Goal: Information Seeking & Learning: Learn about a topic

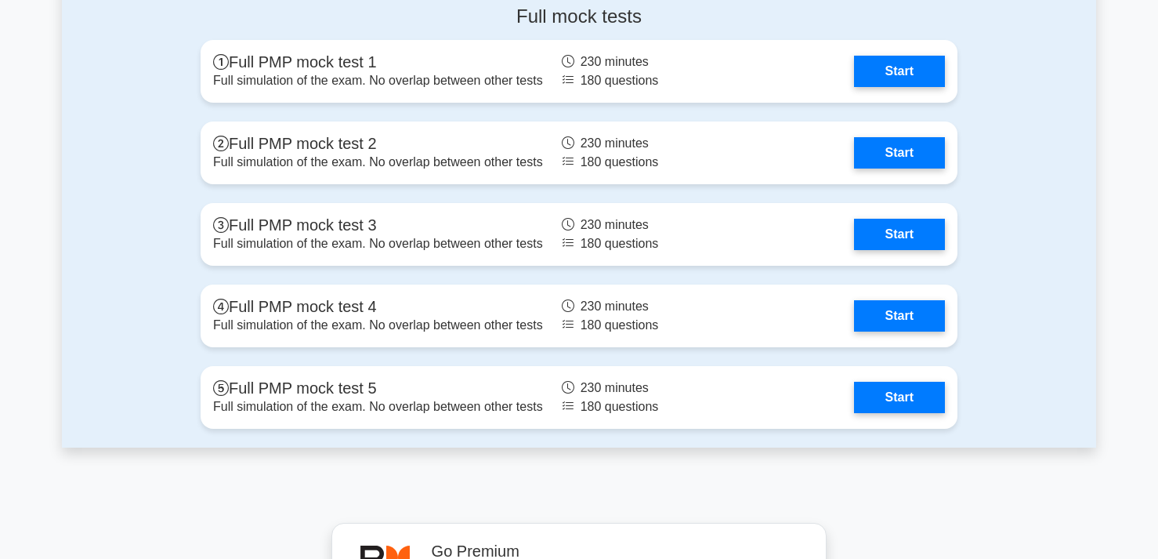
scroll to position [5439, 0]
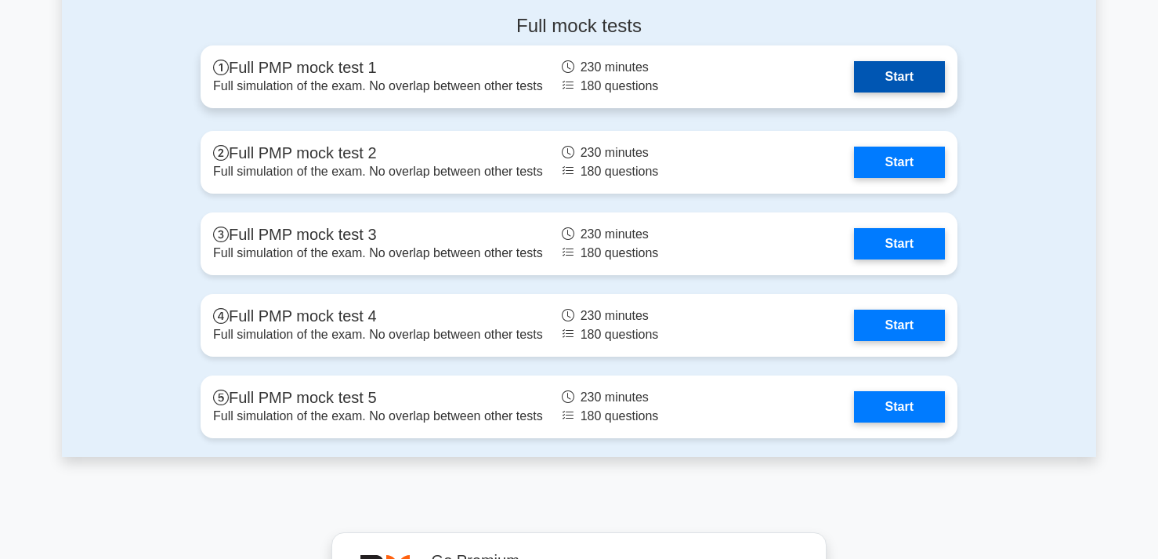
click at [895, 79] on link "Start" at bounding box center [899, 76] width 91 height 31
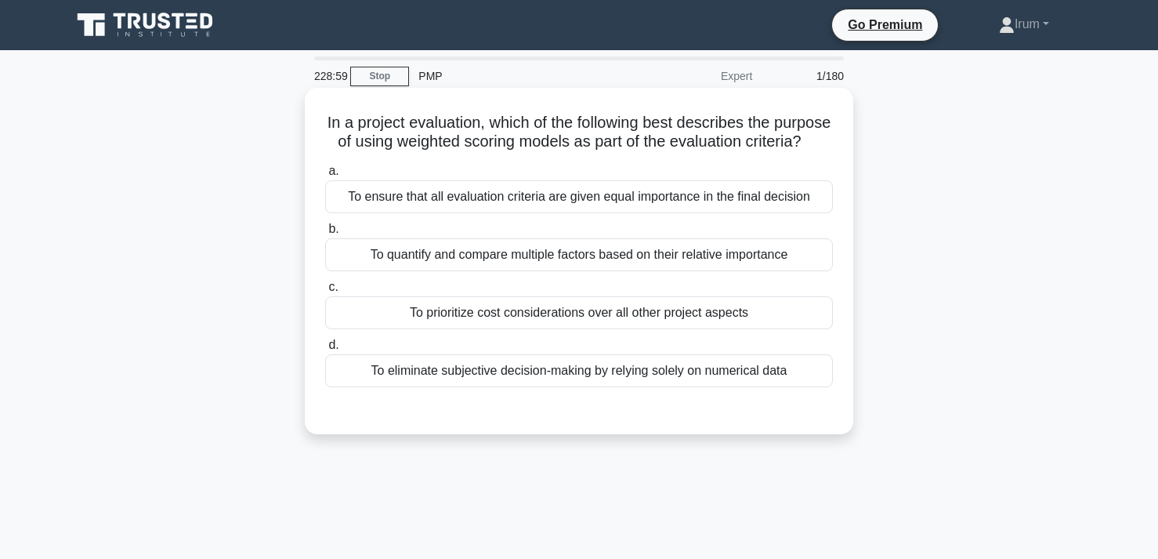
click at [639, 193] on div "To ensure that all evaluation criteria are given equal importance in the final …" at bounding box center [579, 196] width 508 height 33
click at [325, 176] on input "a. To ensure that all evaluation criteria are given equal importance in the fin…" at bounding box center [325, 171] width 0 height 10
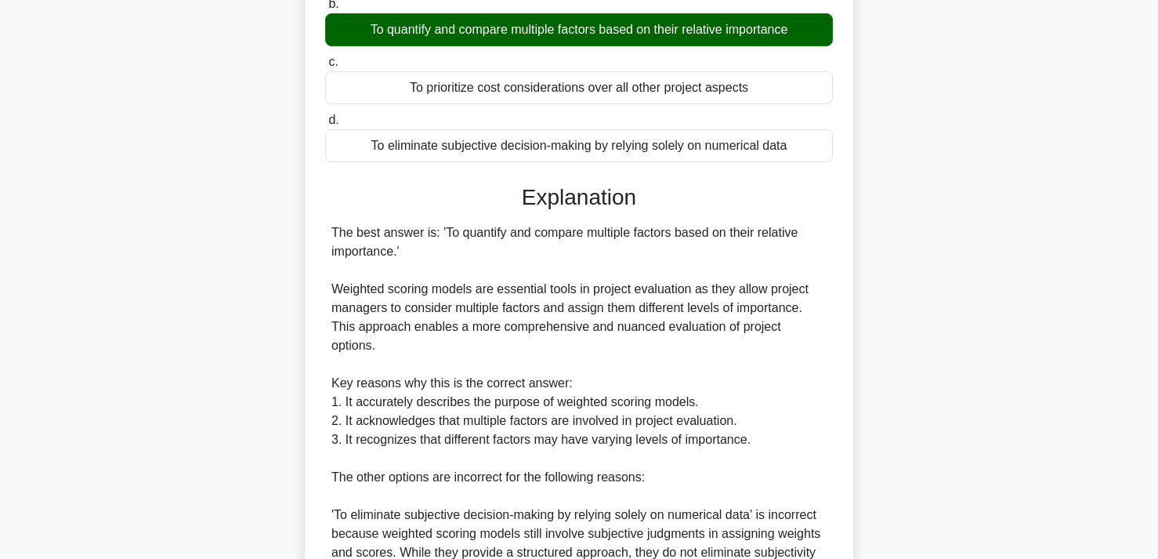
scroll to position [522, 0]
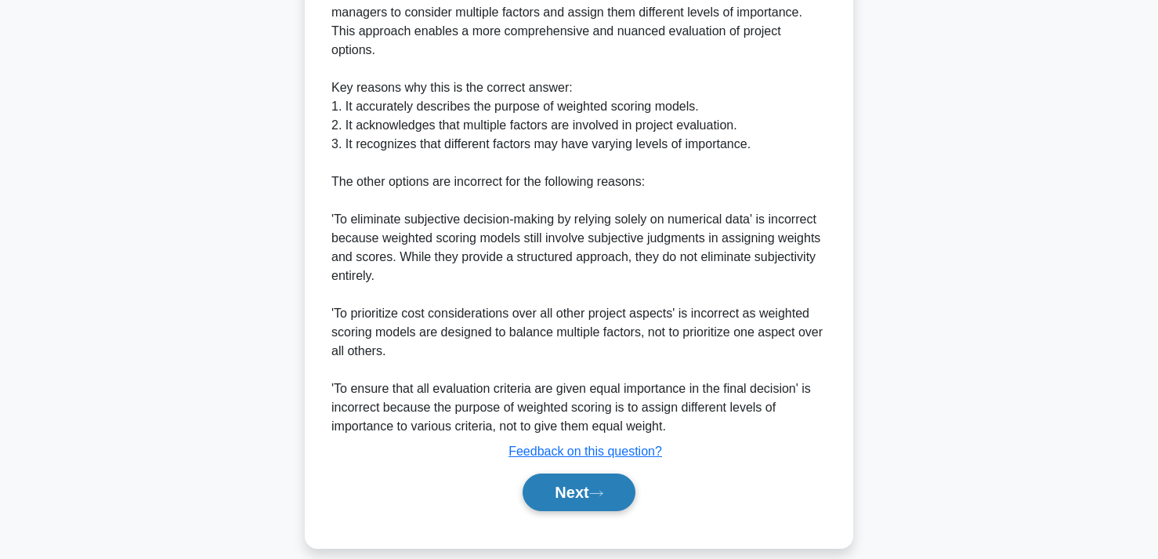
click at [601, 480] on button "Next" at bounding box center [579, 492] width 112 height 38
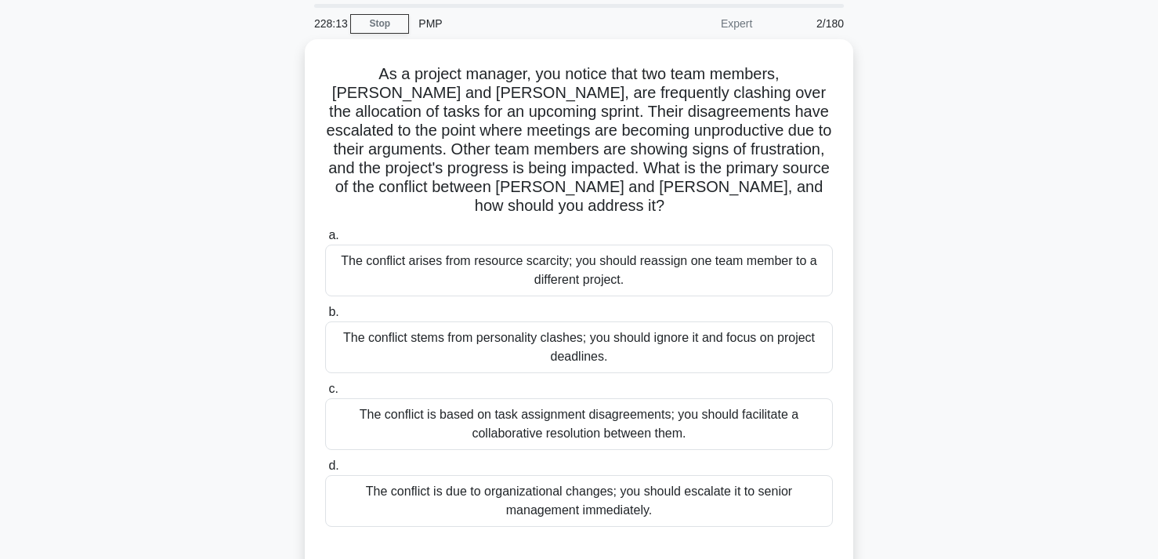
scroll to position [29, 0]
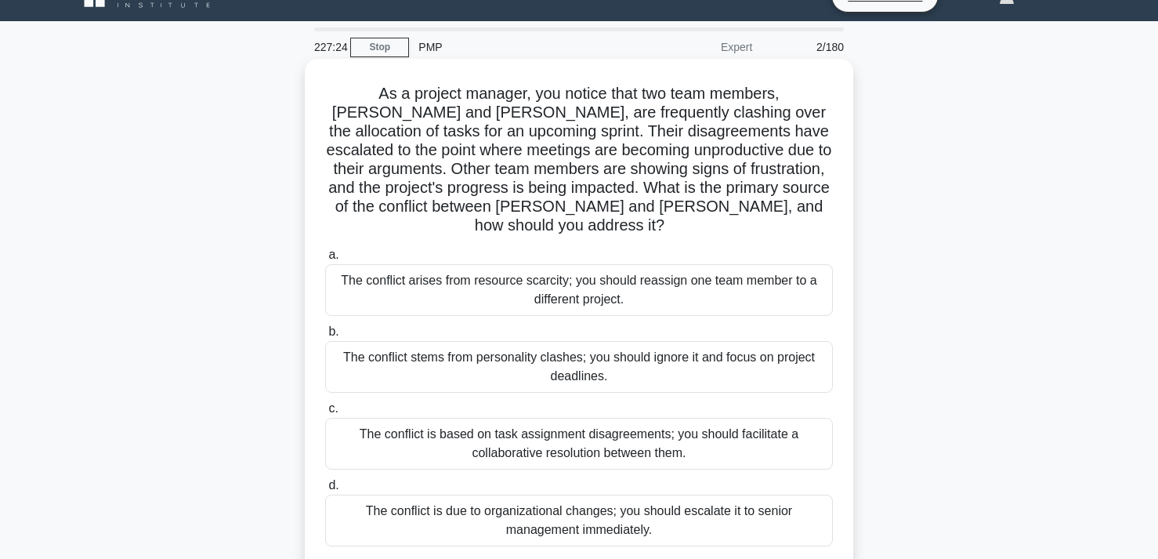
click at [653, 433] on div "The conflict is based on task assignment disagreements; you should facilitate a…" at bounding box center [579, 444] width 508 height 52
click at [325, 414] on input "c. The conflict is based on task assignment disagreements; you should facilitat…" at bounding box center [325, 409] width 0 height 10
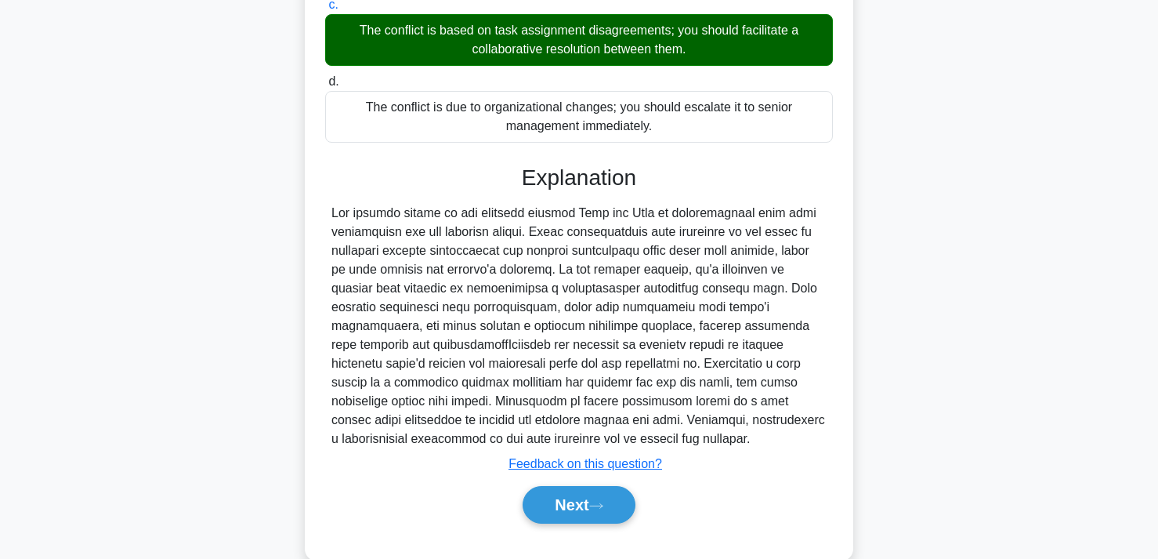
scroll to position [445, 0]
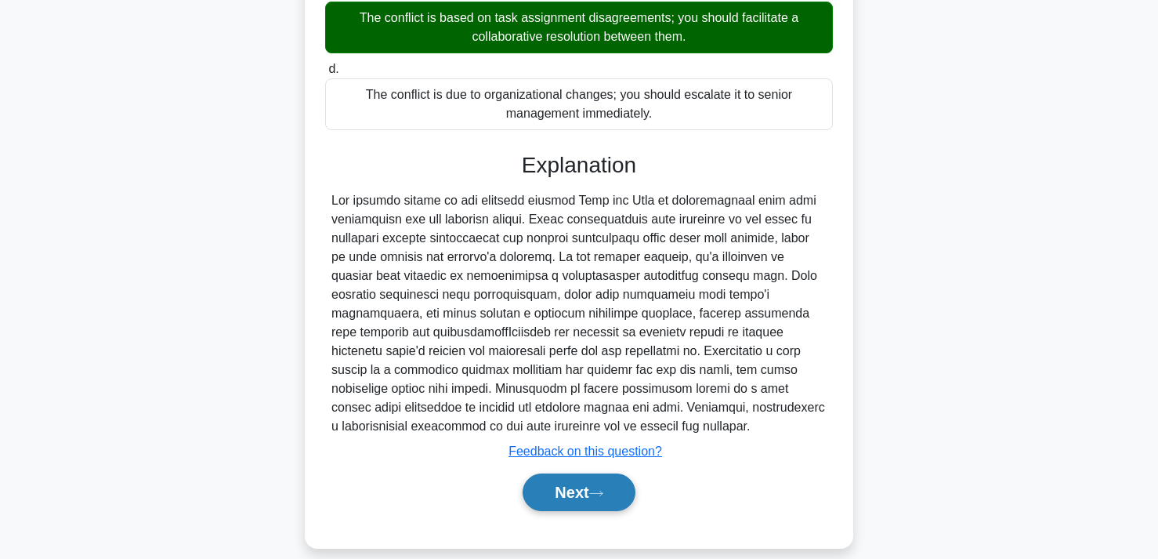
click at [599, 473] on button "Next" at bounding box center [579, 492] width 112 height 38
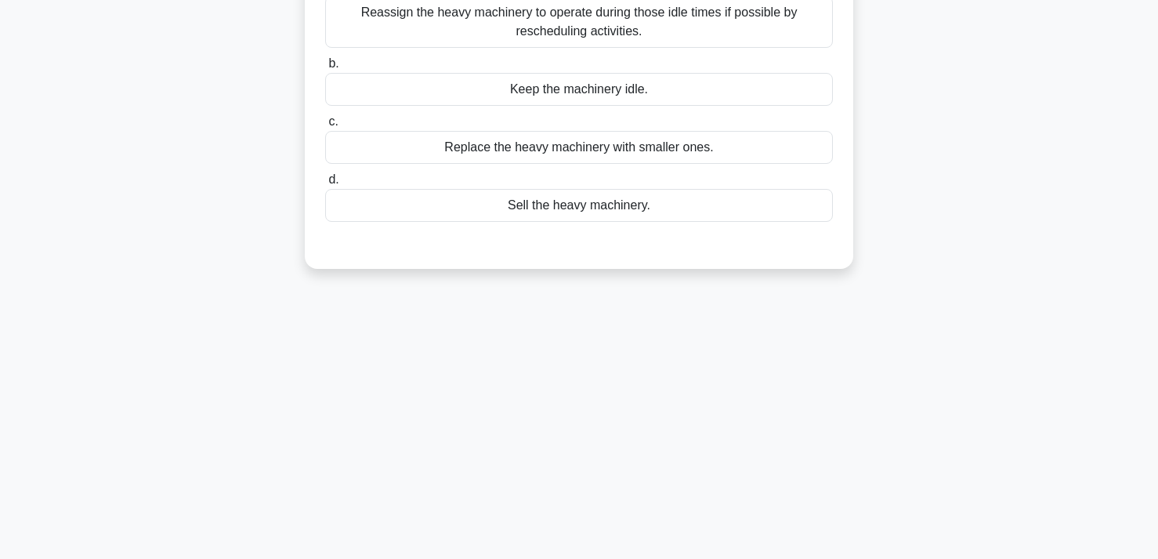
scroll to position [0, 0]
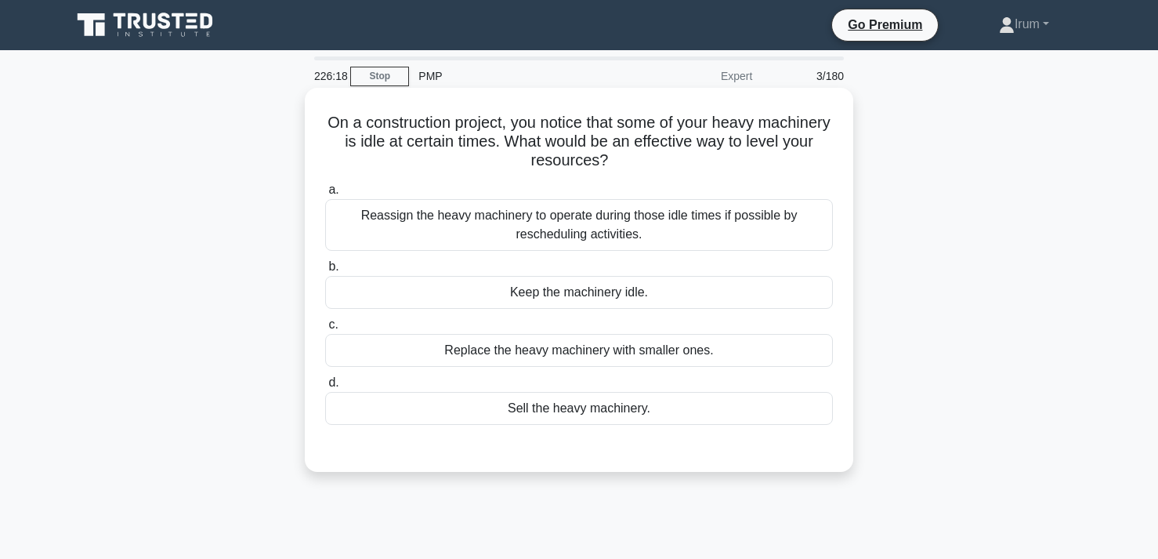
click at [690, 238] on div "Reassign the heavy machinery to operate during those idle times if possible by …" at bounding box center [579, 225] width 508 height 52
click at [325, 195] on input "a. Reassign the heavy machinery to operate during those idle times if possible …" at bounding box center [325, 190] width 0 height 10
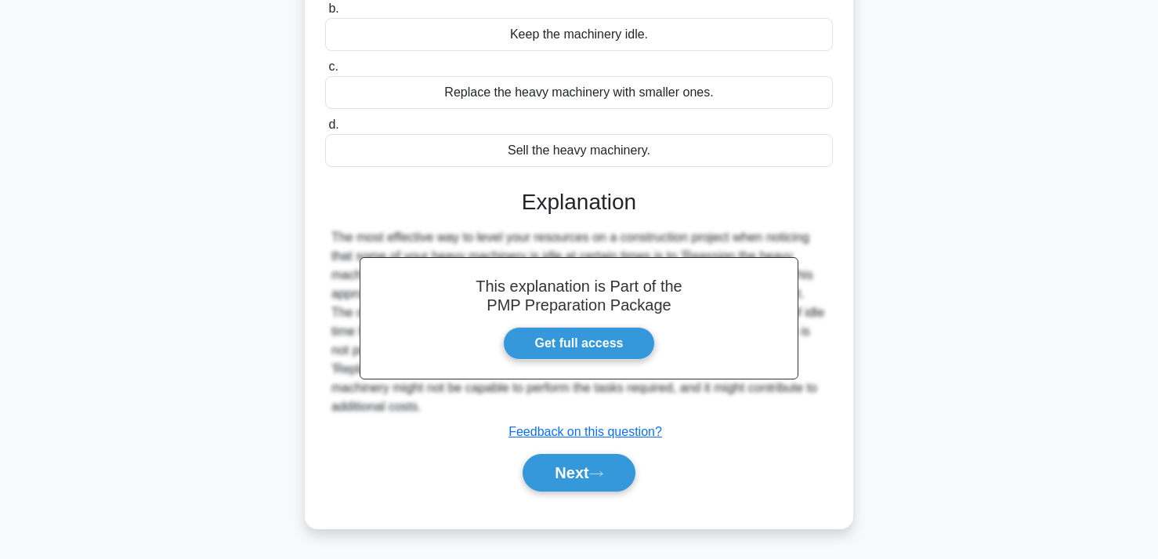
scroll to position [288, 0]
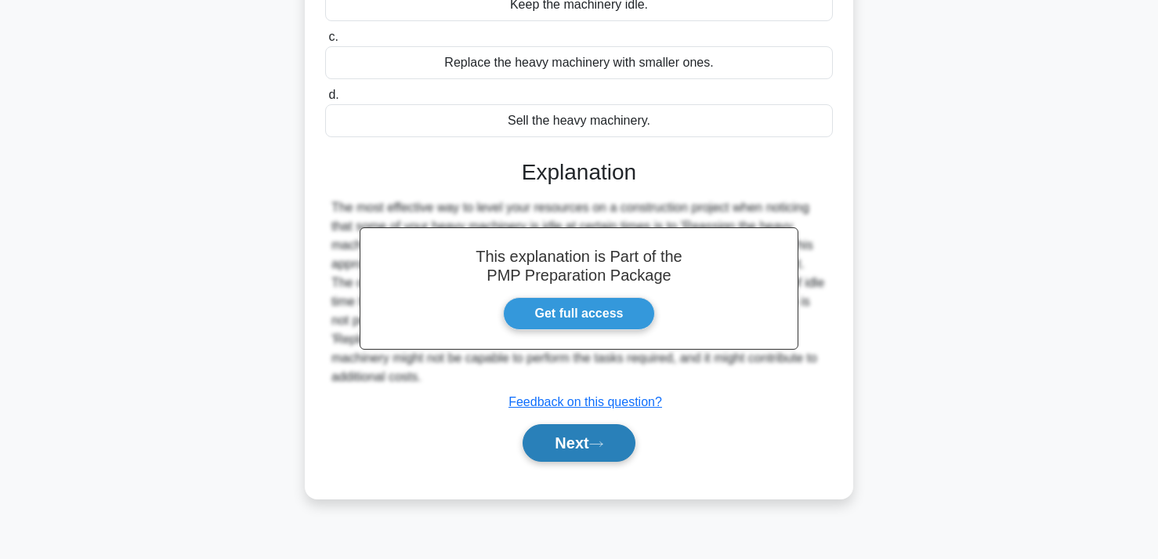
click at [588, 442] on button "Next" at bounding box center [579, 443] width 112 height 38
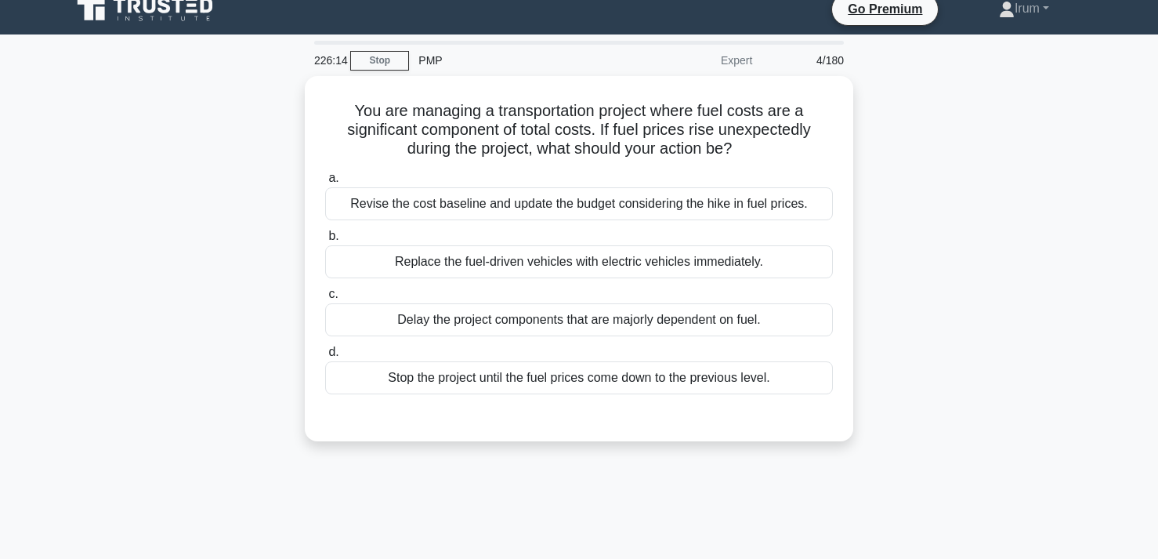
scroll to position [0, 0]
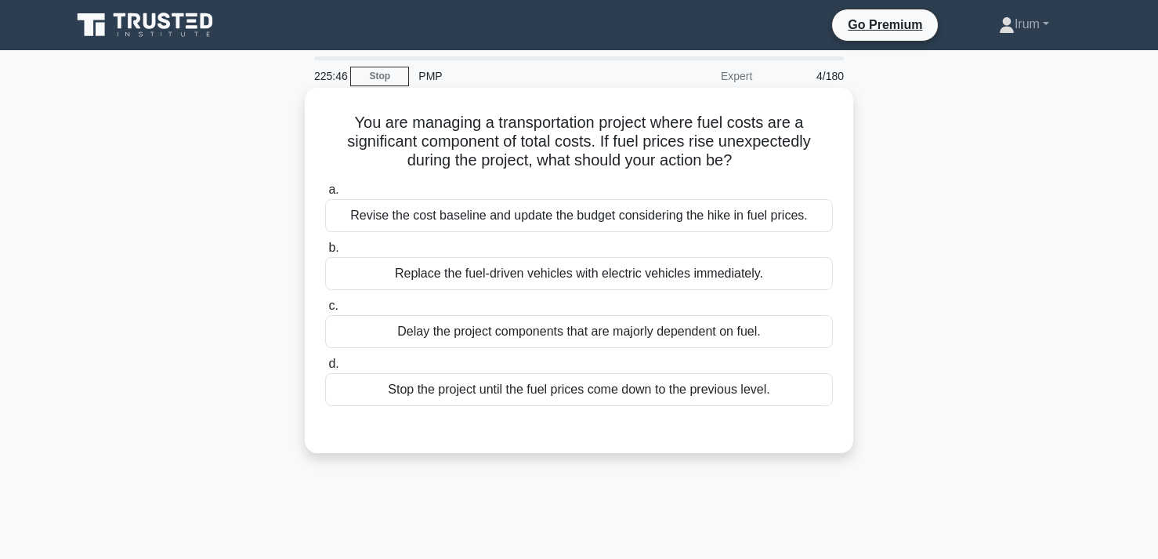
click at [641, 213] on div "Revise the cost baseline and update the budget considering the hike in fuel pri…" at bounding box center [579, 215] width 508 height 33
click at [325, 195] on input "a. Revise the cost baseline and update the budget considering the hike in fuel …" at bounding box center [325, 190] width 0 height 10
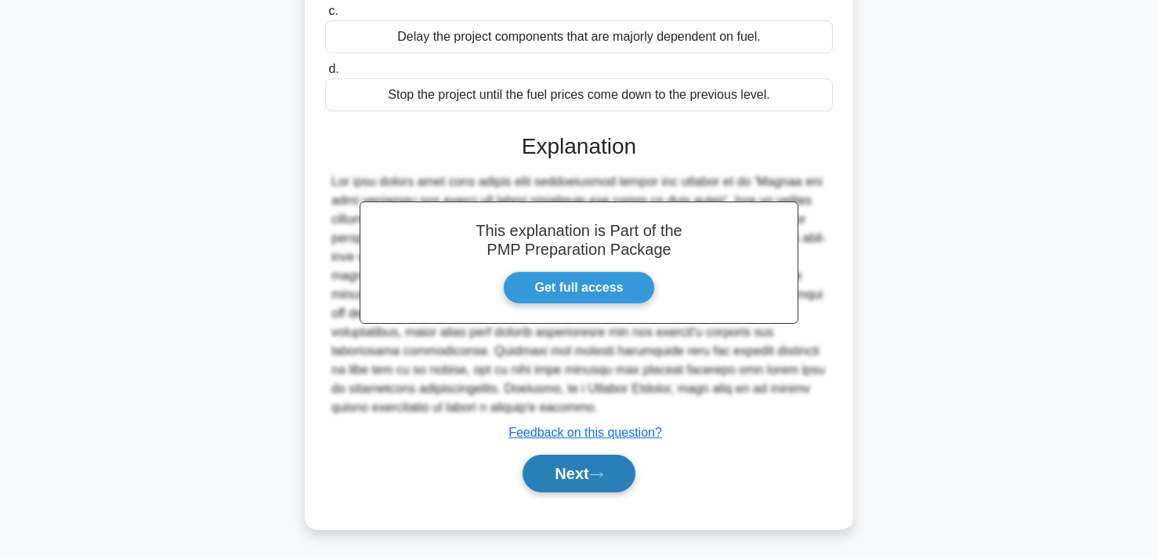
click at [582, 480] on button "Next" at bounding box center [579, 473] width 112 height 38
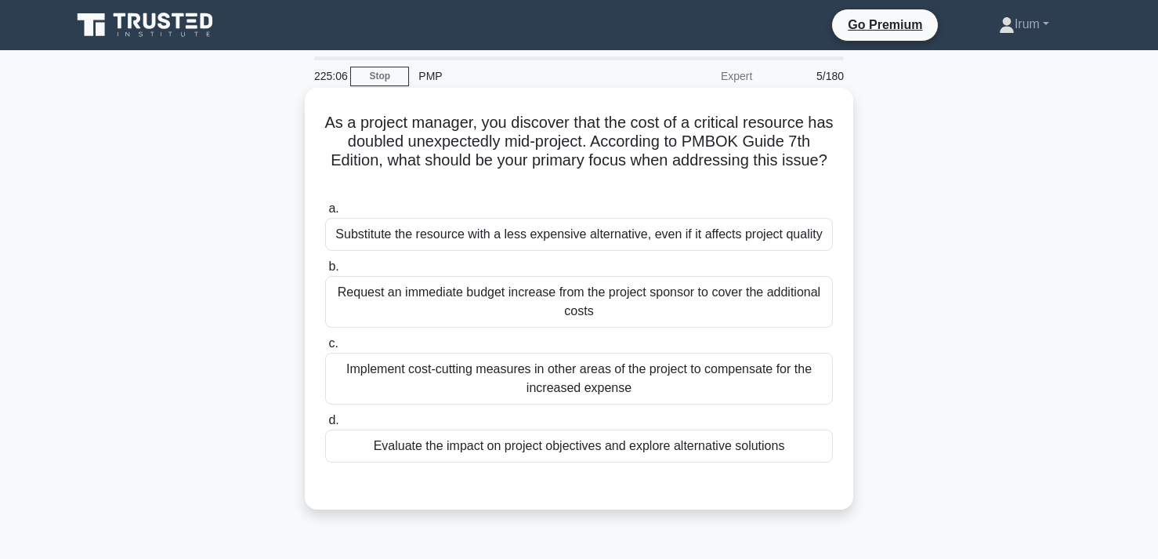
click at [779, 447] on div "Evaluate the impact on project objectives and explore alternative solutions" at bounding box center [579, 445] width 508 height 33
click at [325, 425] on input "d. Evaluate the impact on project objectives and explore alternative solutions" at bounding box center [325, 420] width 0 height 10
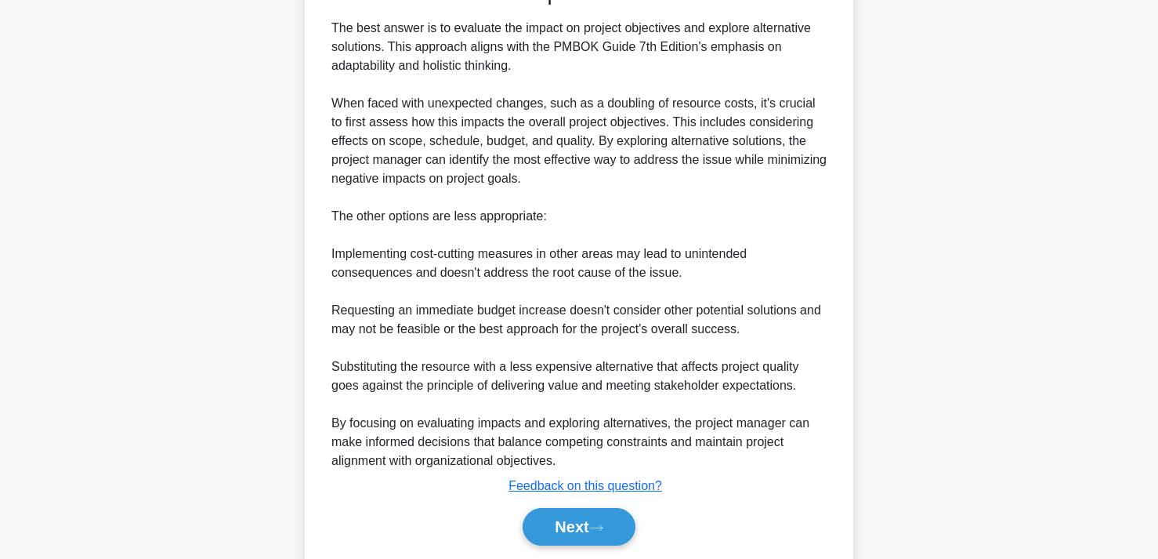
scroll to position [558, 0]
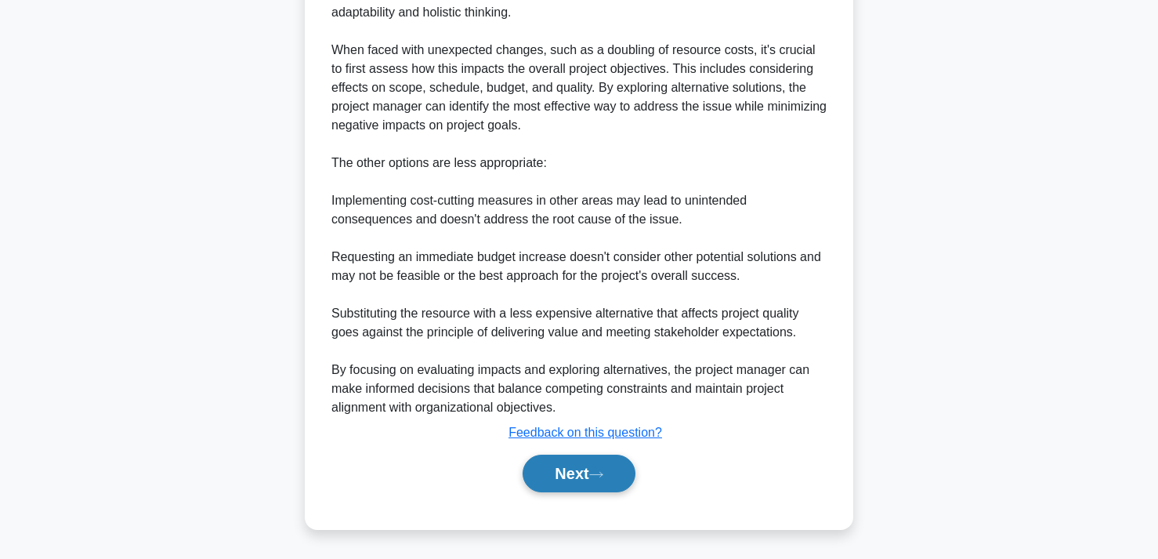
click at [557, 472] on button "Next" at bounding box center [579, 473] width 112 height 38
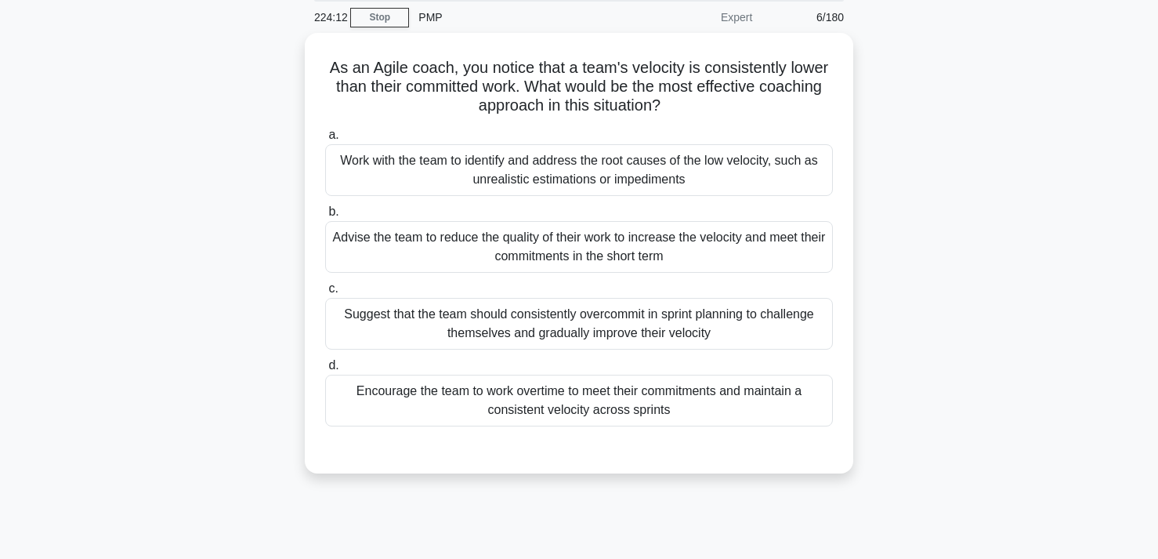
scroll to position [0, 0]
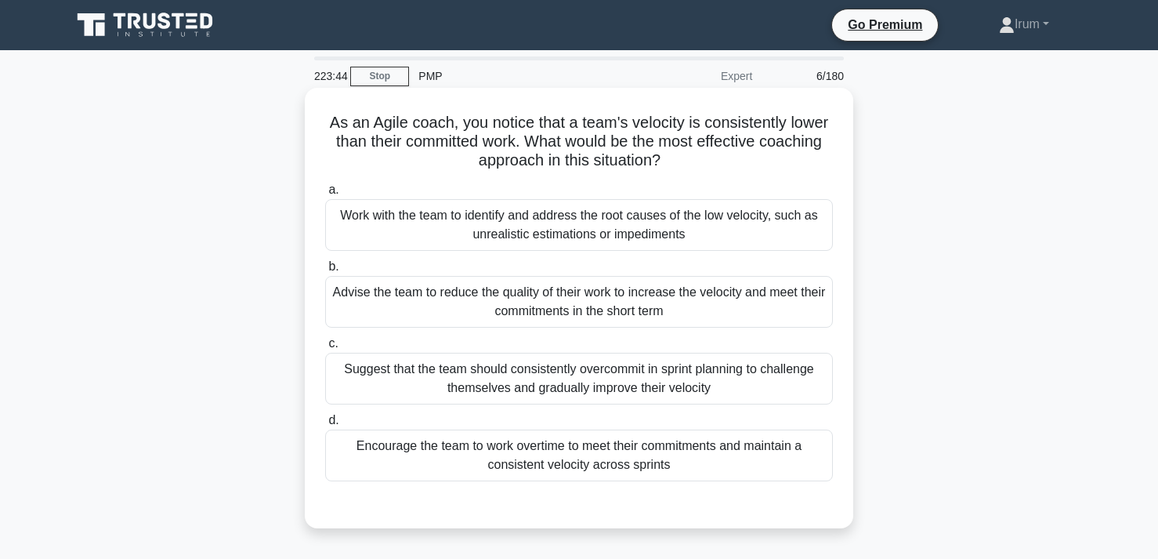
click at [614, 230] on div "Work with the team to identify and address the root causes of the low velocity,…" at bounding box center [579, 225] width 508 height 52
click at [325, 195] on input "a. Work with the team to identify and address the root causes of the low veloci…" at bounding box center [325, 190] width 0 height 10
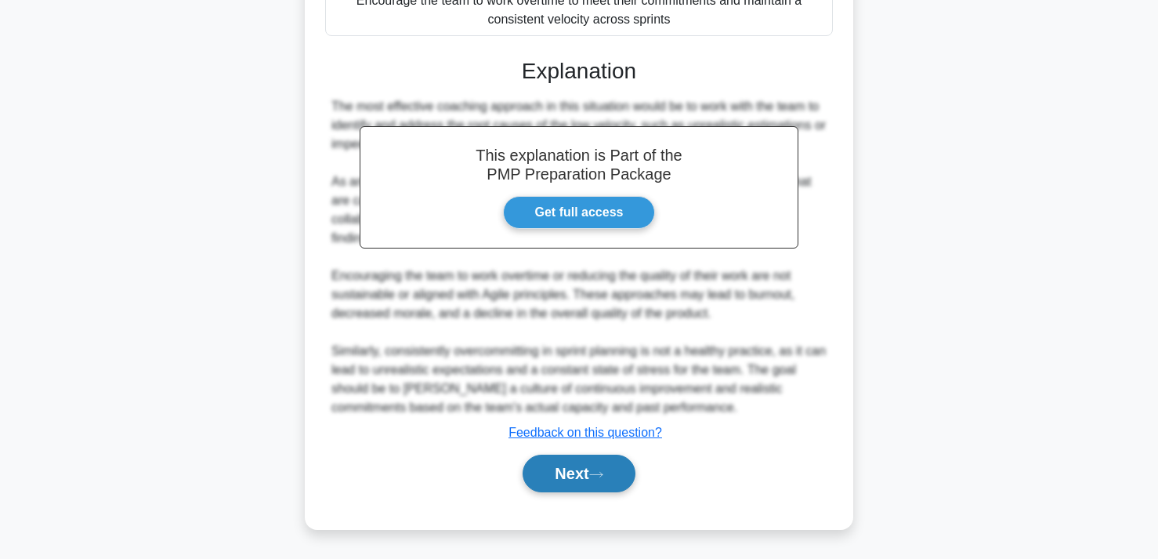
click at [574, 490] on button "Next" at bounding box center [579, 473] width 112 height 38
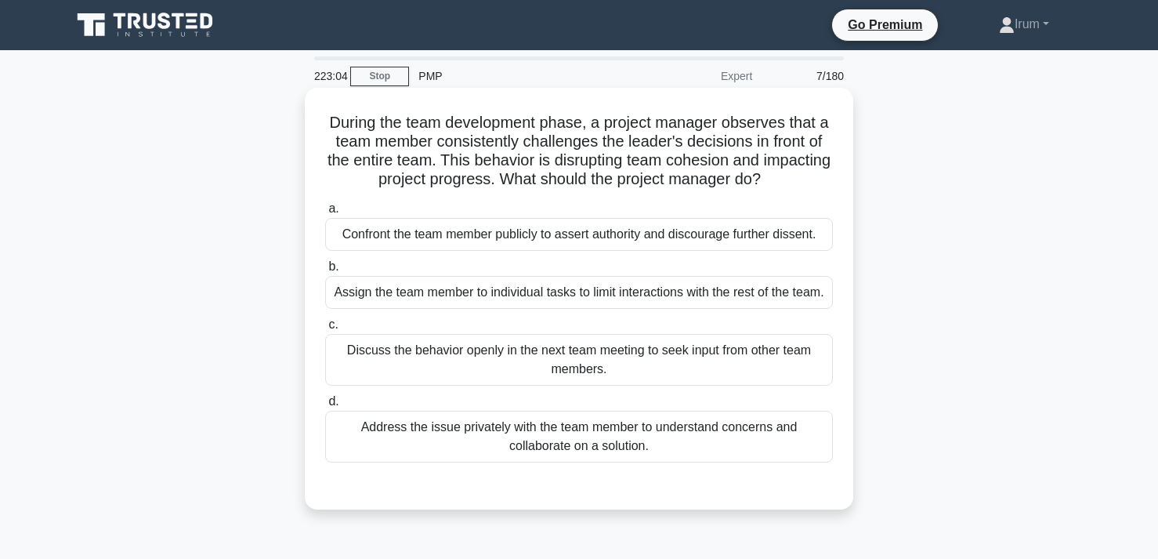
click at [712, 462] on div "Address the issue privately with the team member to understand concerns and col…" at bounding box center [579, 437] width 508 height 52
click at [325, 407] on input "d. Address the issue privately with the team member to understand concerns and …" at bounding box center [325, 401] width 0 height 10
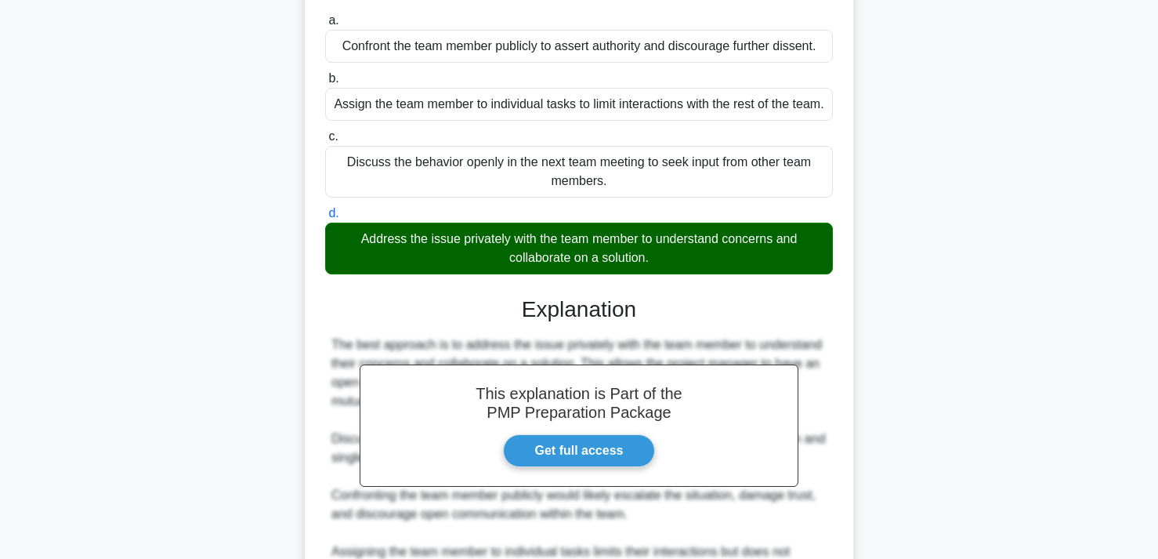
scroll to position [389, 0]
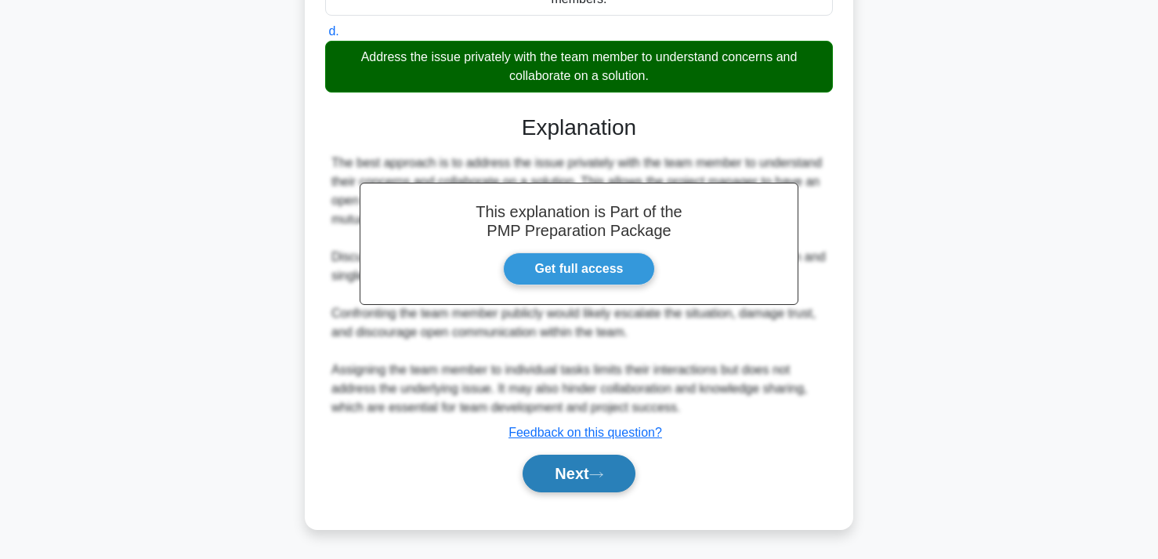
click at [586, 476] on button "Next" at bounding box center [579, 473] width 112 height 38
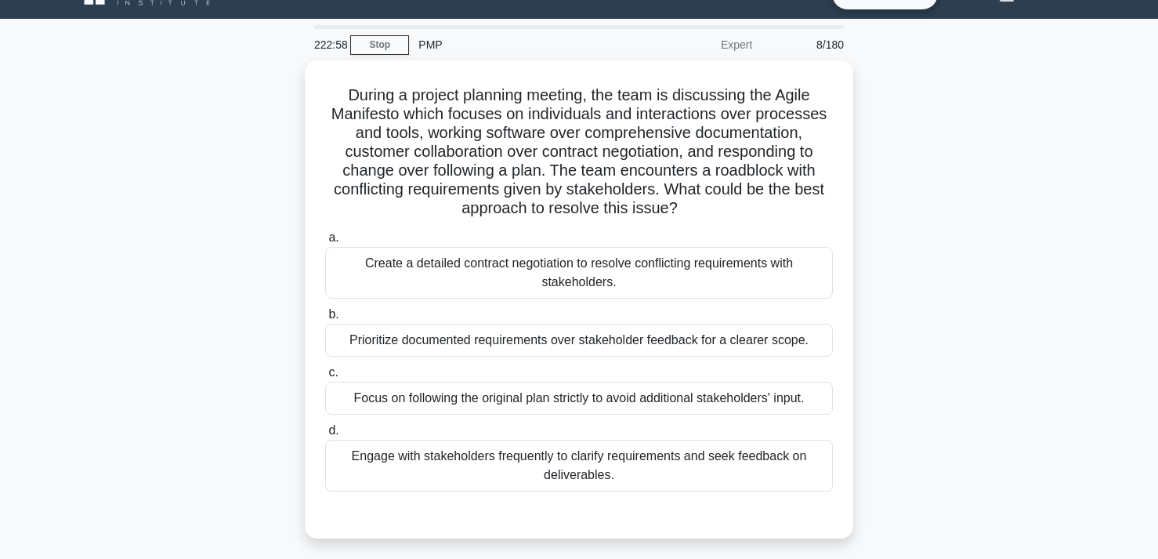
scroll to position [0, 0]
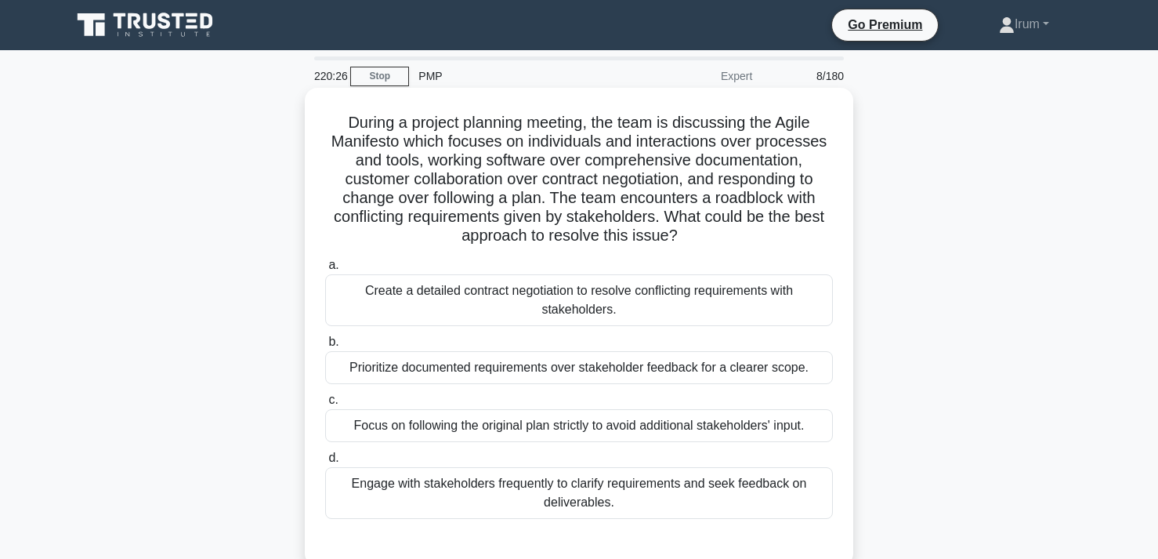
click at [471, 492] on div "Engage with stakeholders frequently to clarify requirements and seek feedback o…" at bounding box center [579, 493] width 508 height 52
click at [325, 463] on input "d. Engage with stakeholders frequently to clarify requirements and seek feedbac…" at bounding box center [325, 458] width 0 height 10
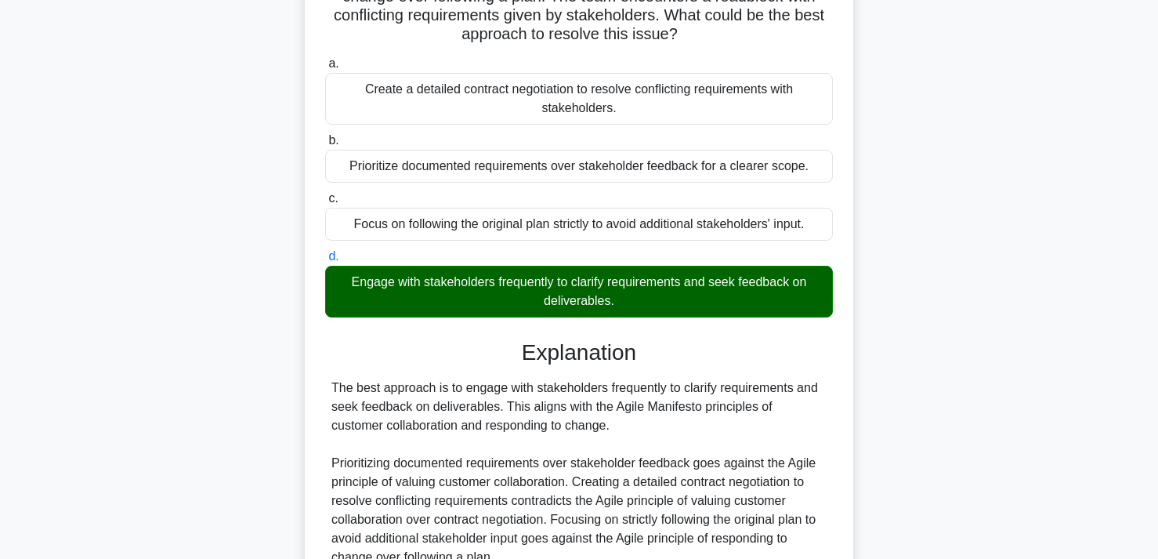
scroll to position [351, 0]
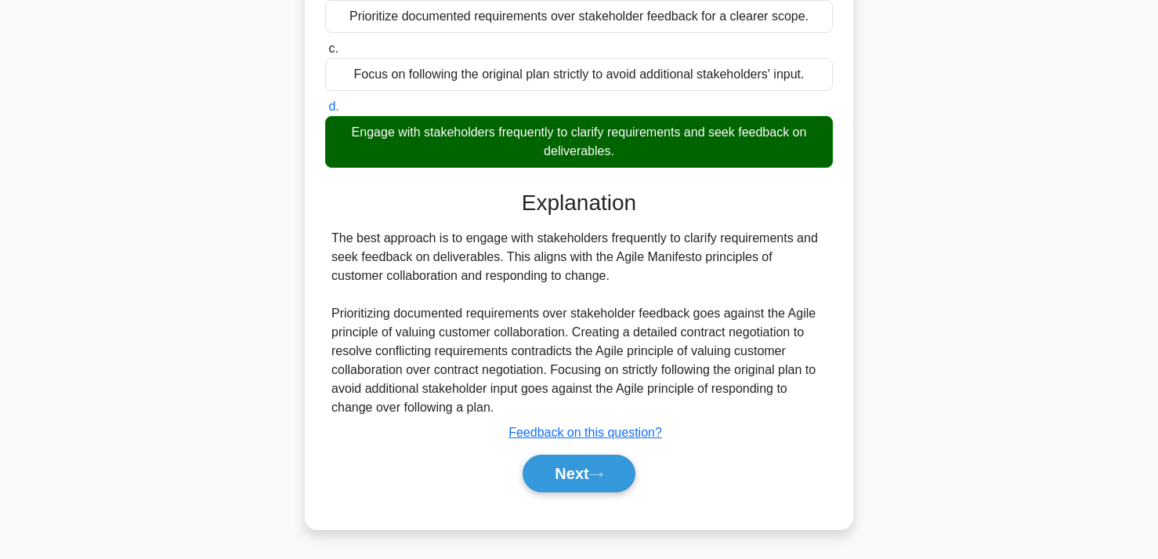
click at [577, 492] on div "Next" at bounding box center [579, 473] width 508 height 50
click at [574, 457] on button "Next" at bounding box center [579, 473] width 112 height 38
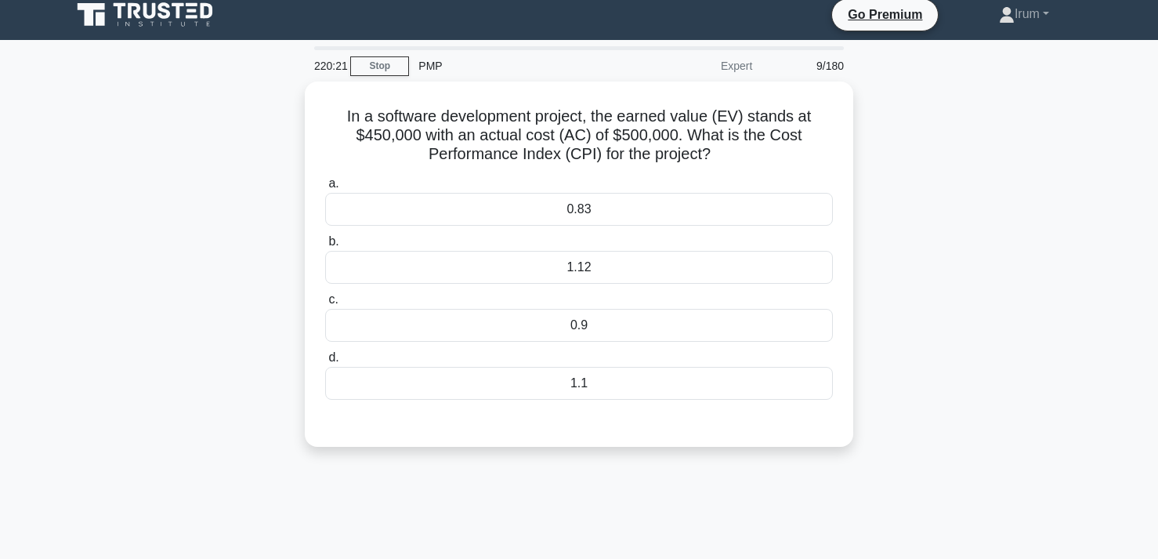
scroll to position [0, 0]
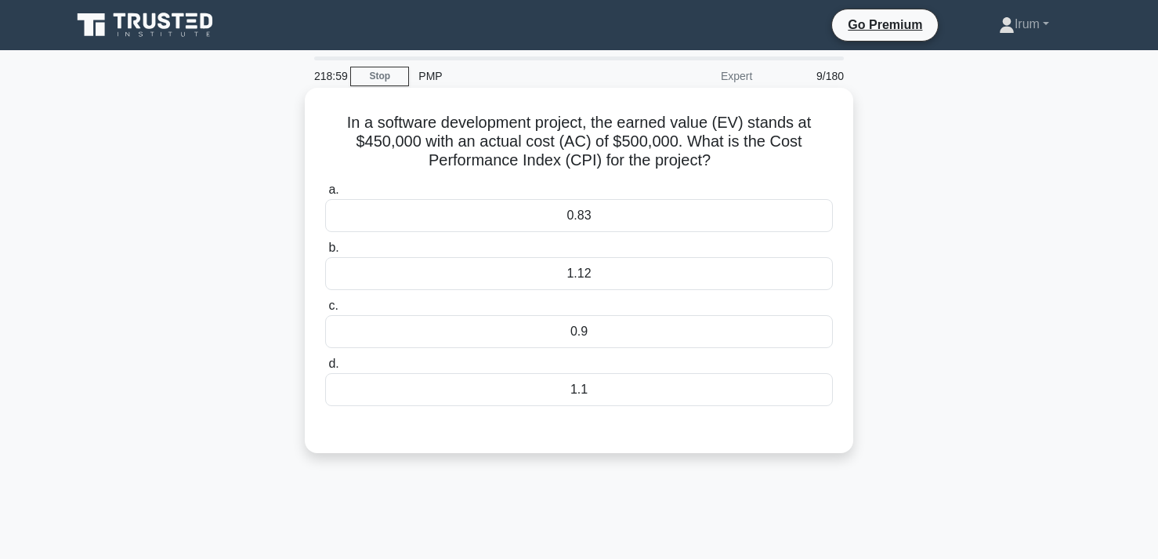
click at [575, 332] on div "0.9" at bounding box center [579, 331] width 508 height 33
click at [325, 311] on input "c. 0.9" at bounding box center [325, 306] width 0 height 10
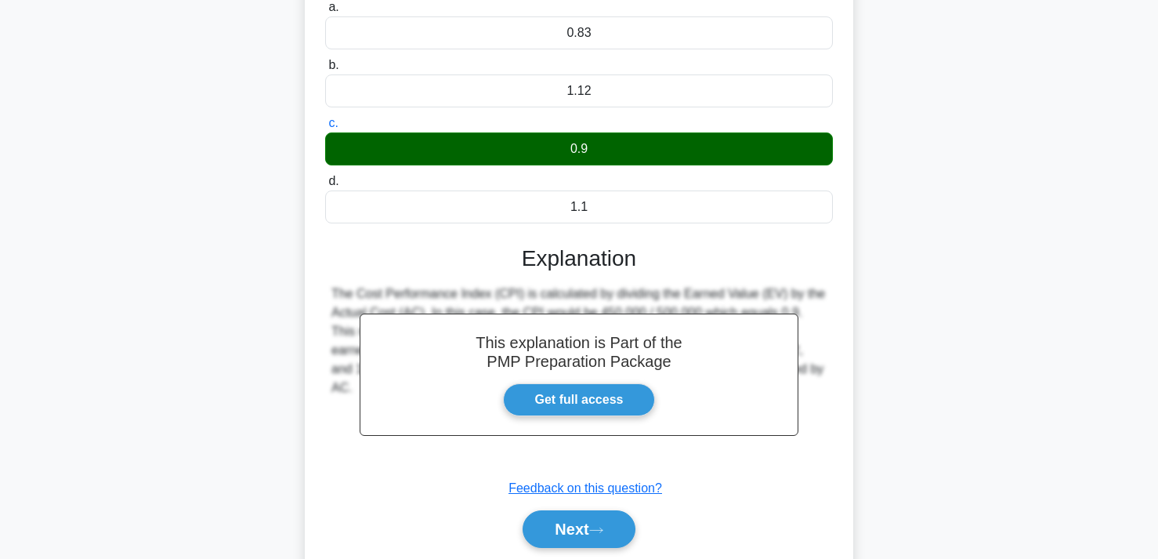
scroll to position [288, 0]
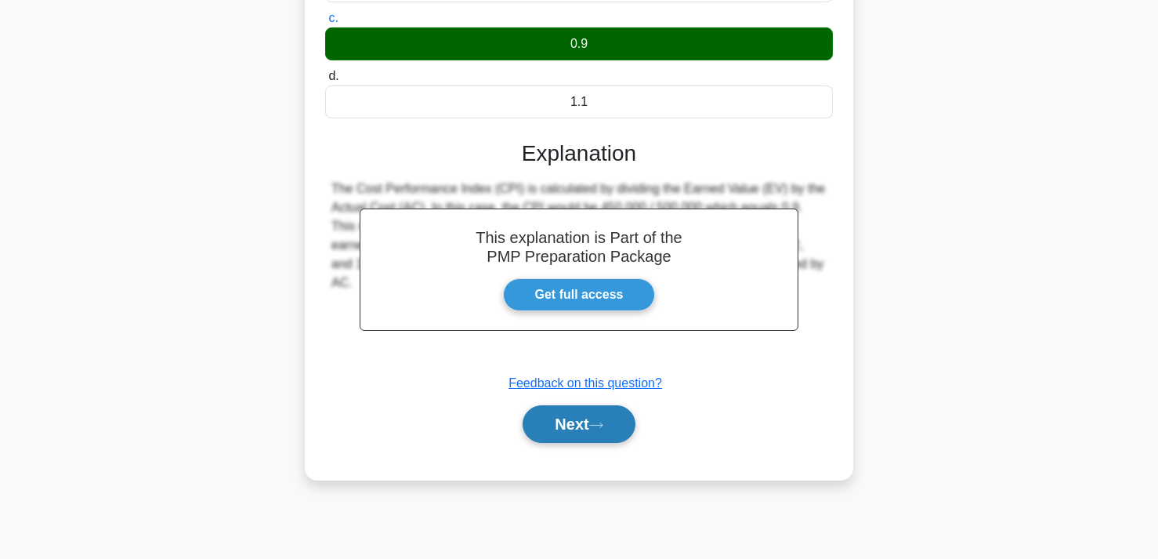
click at [601, 440] on button "Next" at bounding box center [579, 424] width 112 height 38
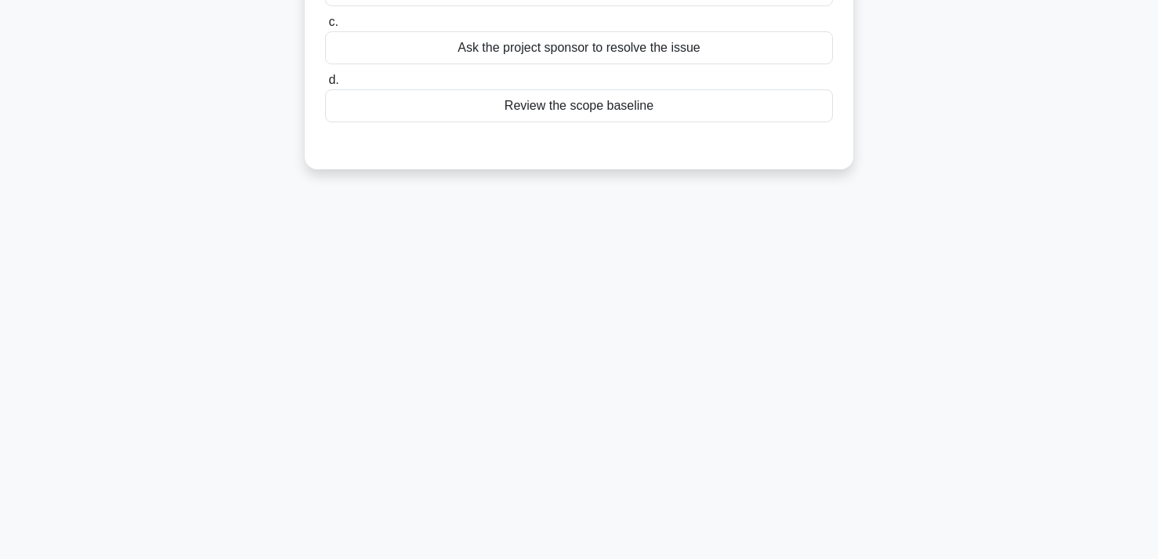
click at [601, 429] on div "218:56 Stop PMP Expert 10/180 During a software development project, a team lea…" at bounding box center [579, 161] width 1034 height 784
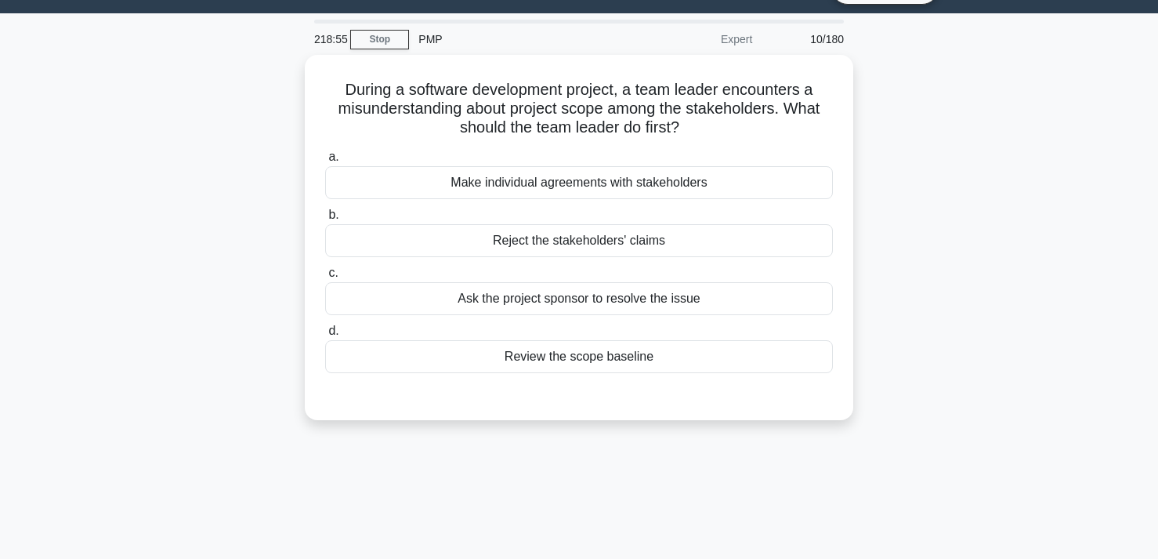
scroll to position [0, 0]
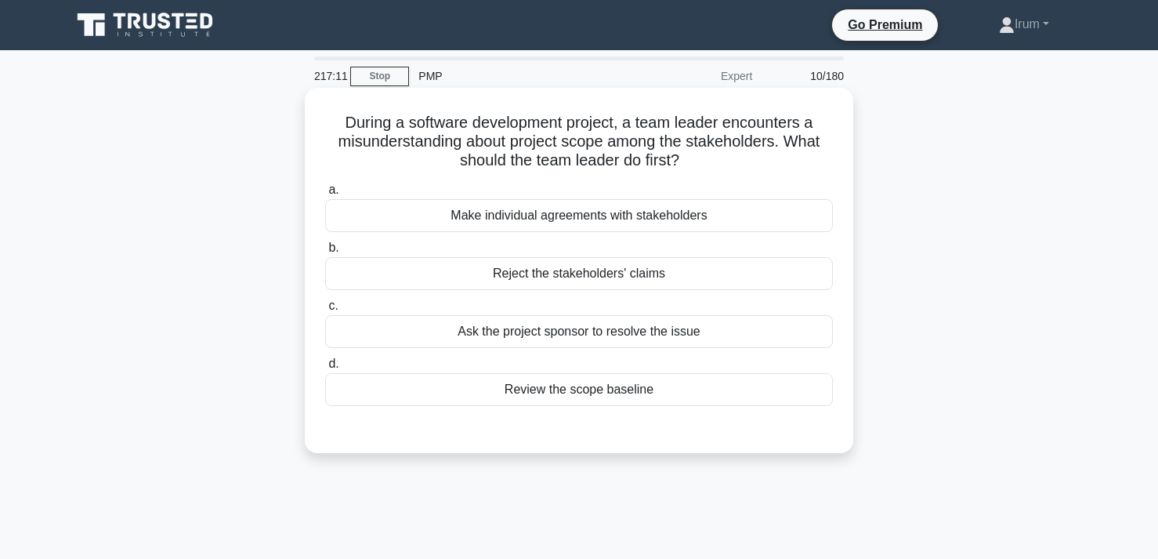
click at [642, 398] on div "Review the scope baseline" at bounding box center [579, 389] width 508 height 33
click at [325, 369] on input "d. Review the scope baseline" at bounding box center [325, 364] width 0 height 10
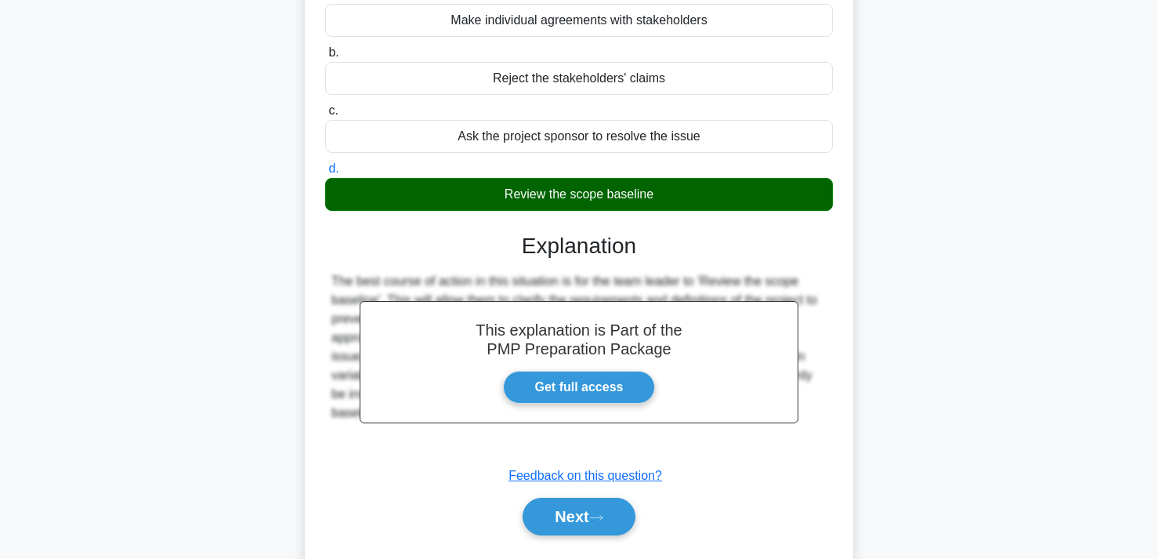
scroll to position [288, 0]
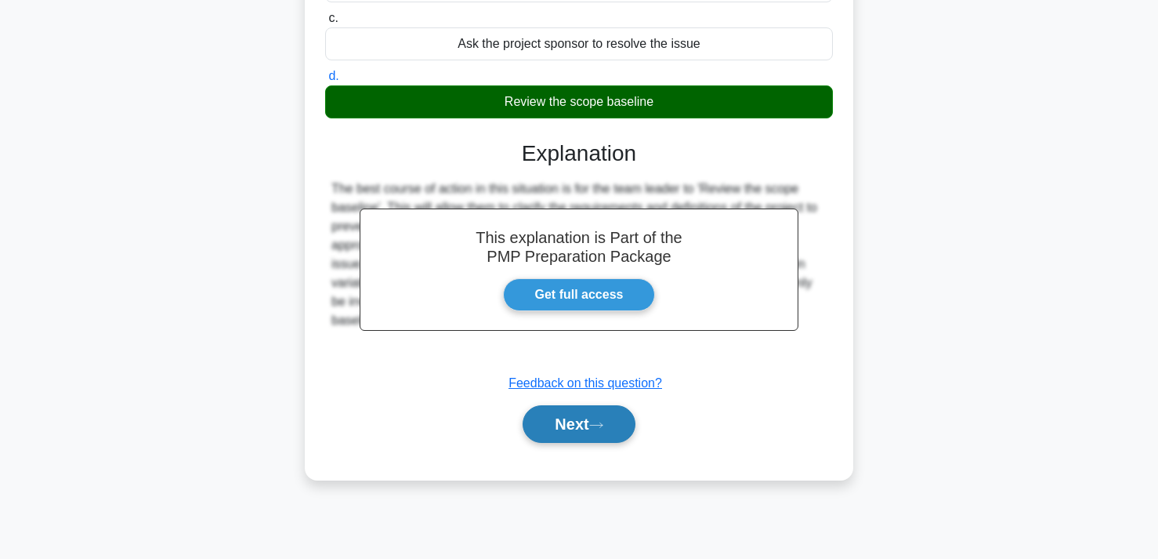
click at [601, 418] on button "Next" at bounding box center [579, 424] width 112 height 38
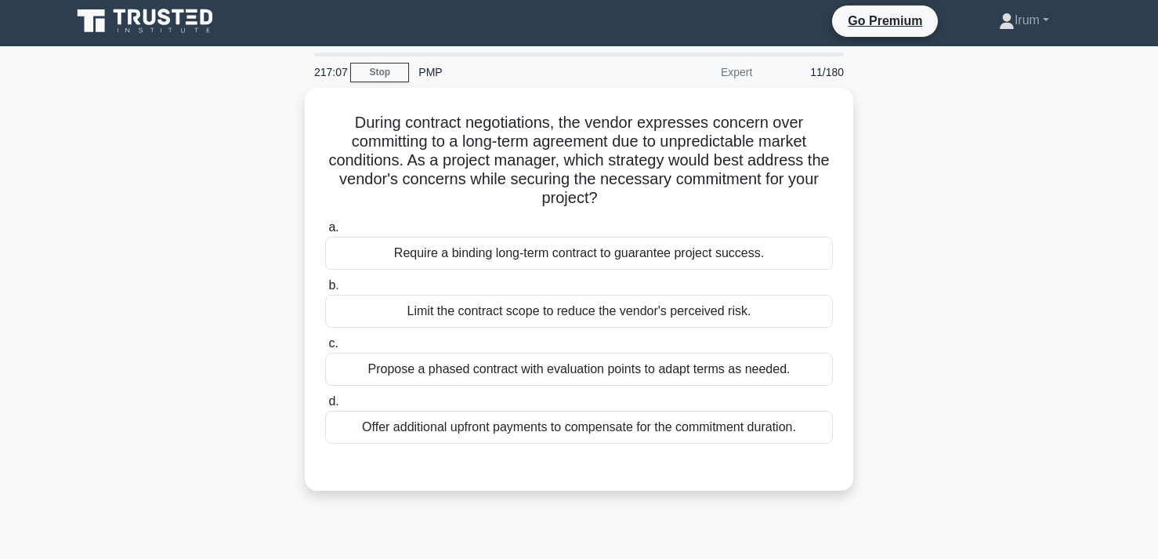
scroll to position [0, 0]
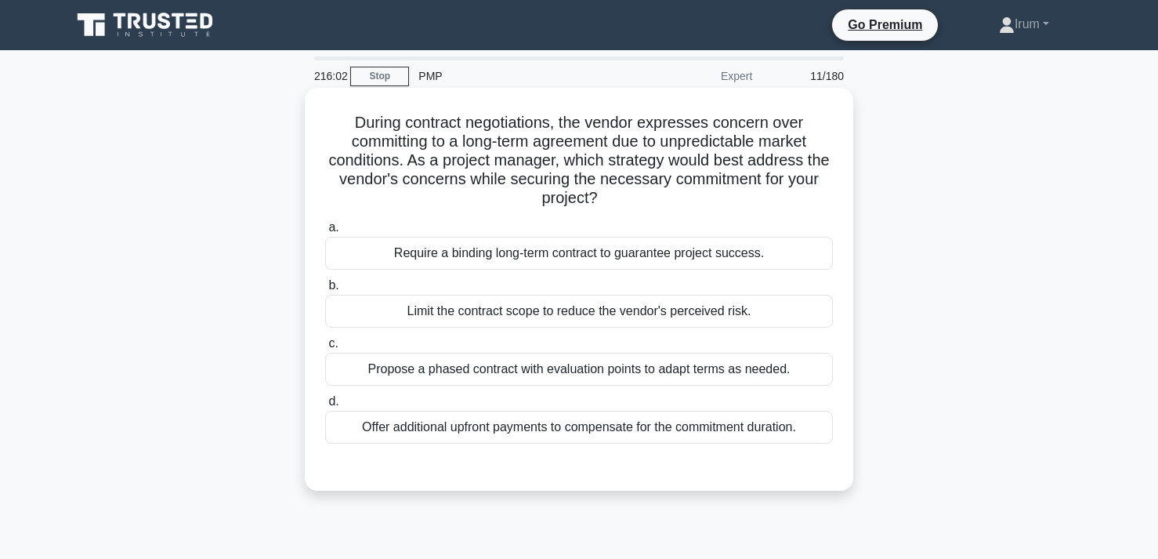
click at [652, 358] on div "Propose a phased contract with evaluation points to adapt terms as needed." at bounding box center [579, 369] width 508 height 33
click at [325, 349] on input "c. Propose a phased contract with evaluation points to adapt terms as needed." at bounding box center [325, 343] width 0 height 10
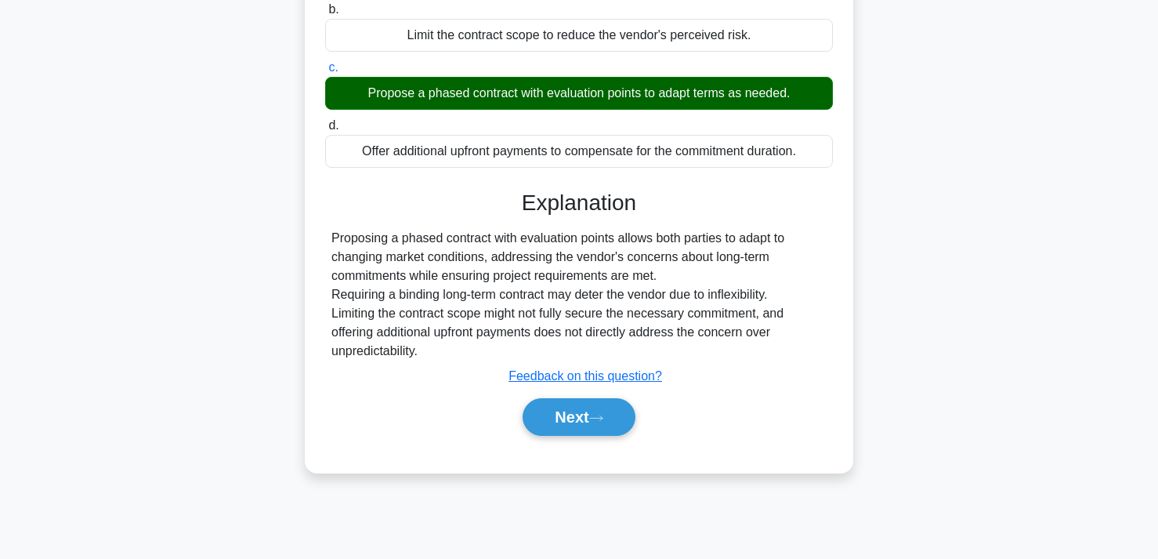
scroll to position [282, 0]
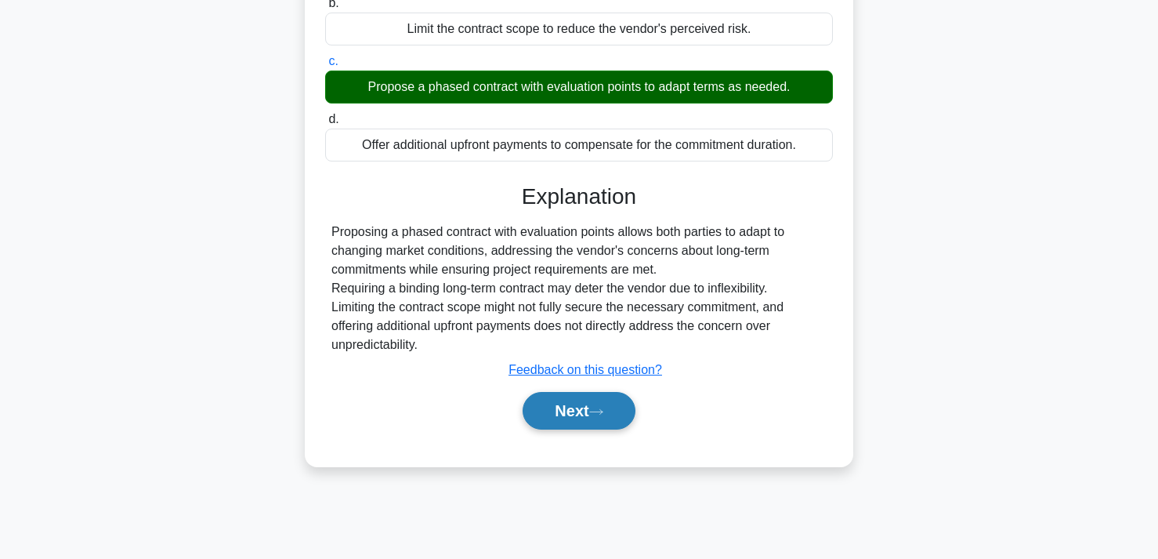
click at [610, 419] on button "Next" at bounding box center [579, 411] width 112 height 38
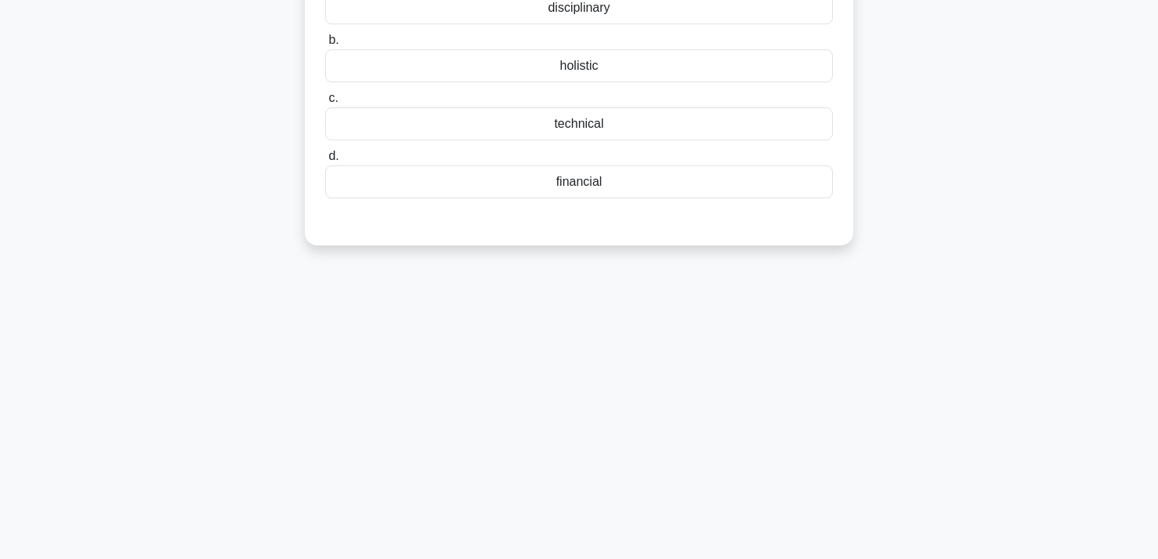
scroll to position [0, 0]
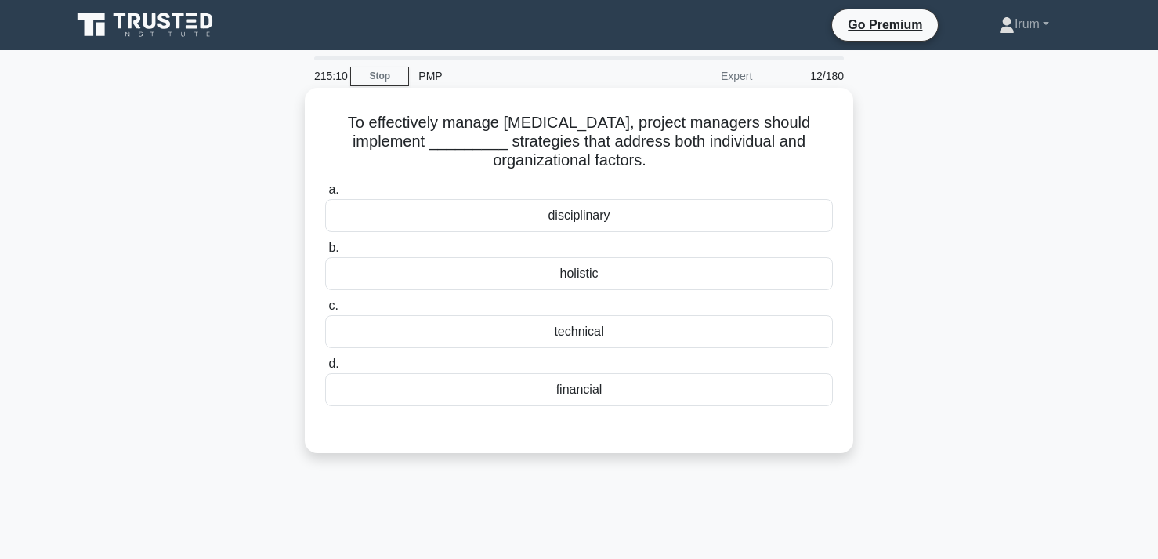
click at [609, 220] on div "disciplinary" at bounding box center [579, 215] width 508 height 33
click at [325, 195] on input "a. disciplinary" at bounding box center [325, 190] width 0 height 10
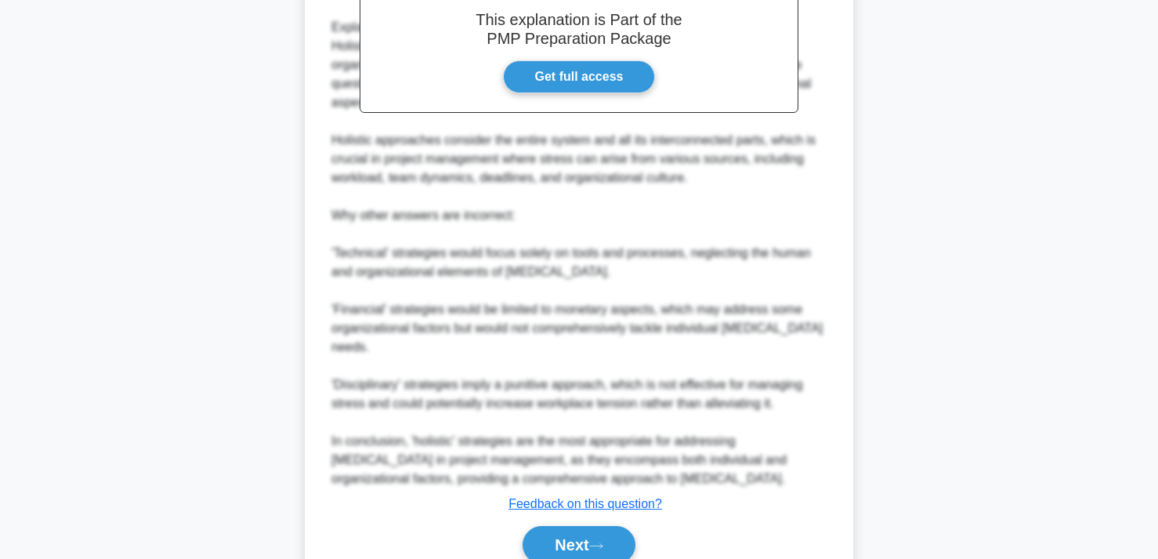
scroll to position [578, 0]
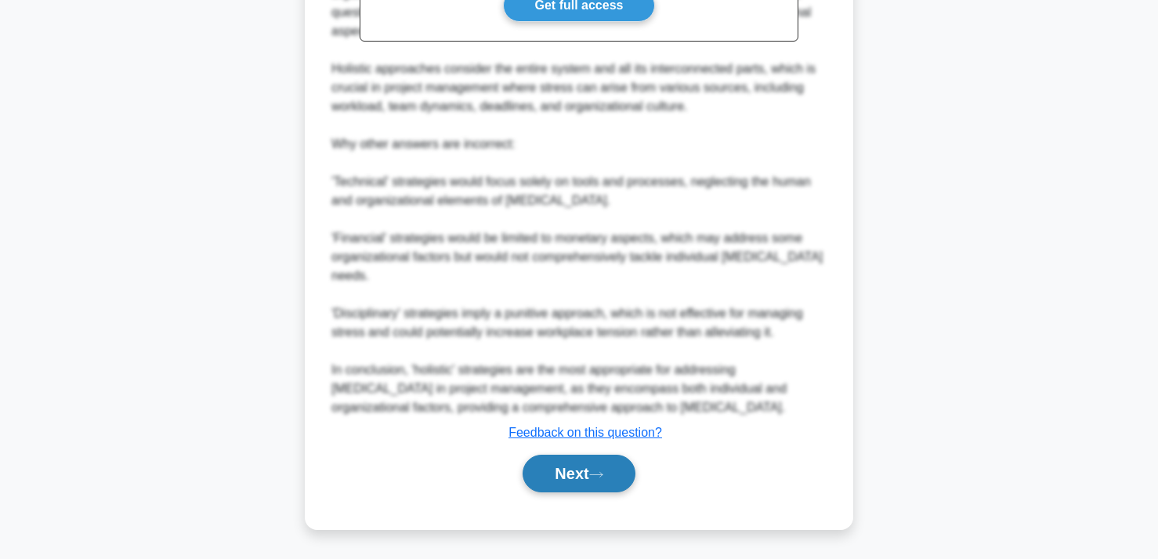
click at [563, 479] on button "Next" at bounding box center [579, 473] width 112 height 38
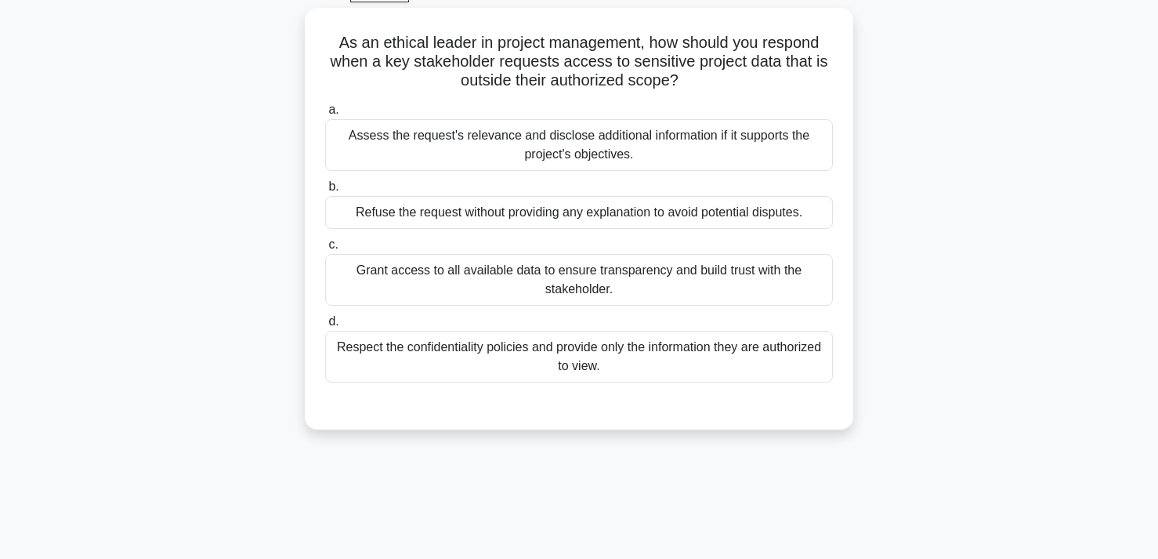
scroll to position [0, 0]
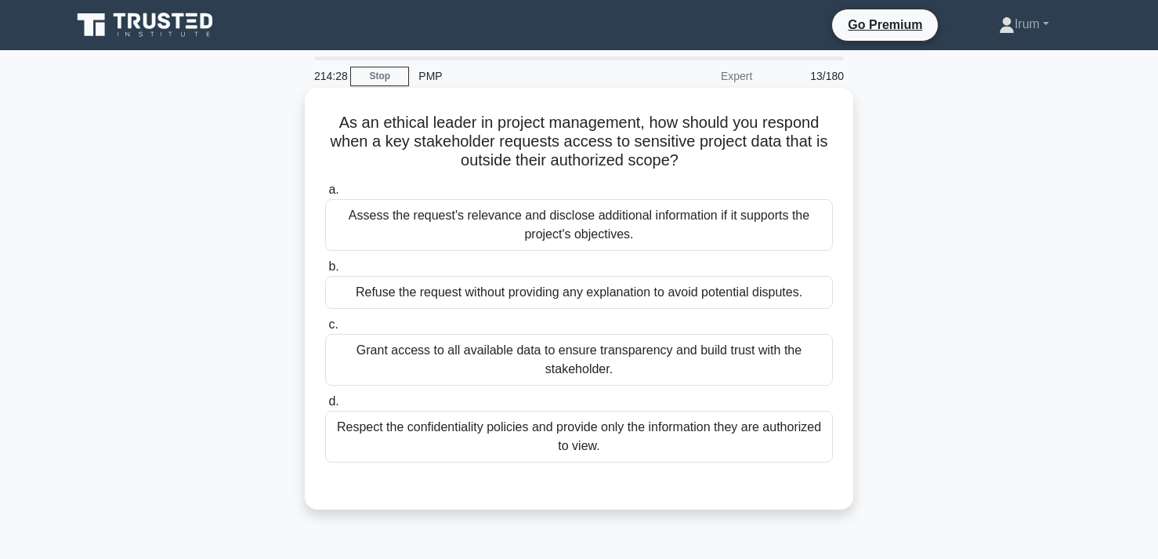
click at [685, 432] on div "Respect the confidentiality policies and provide only the information they are …" at bounding box center [579, 437] width 508 height 52
click at [325, 407] on input "d. Respect the confidentiality policies and provide only the information they a…" at bounding box center [325, 401] width 0 height 10
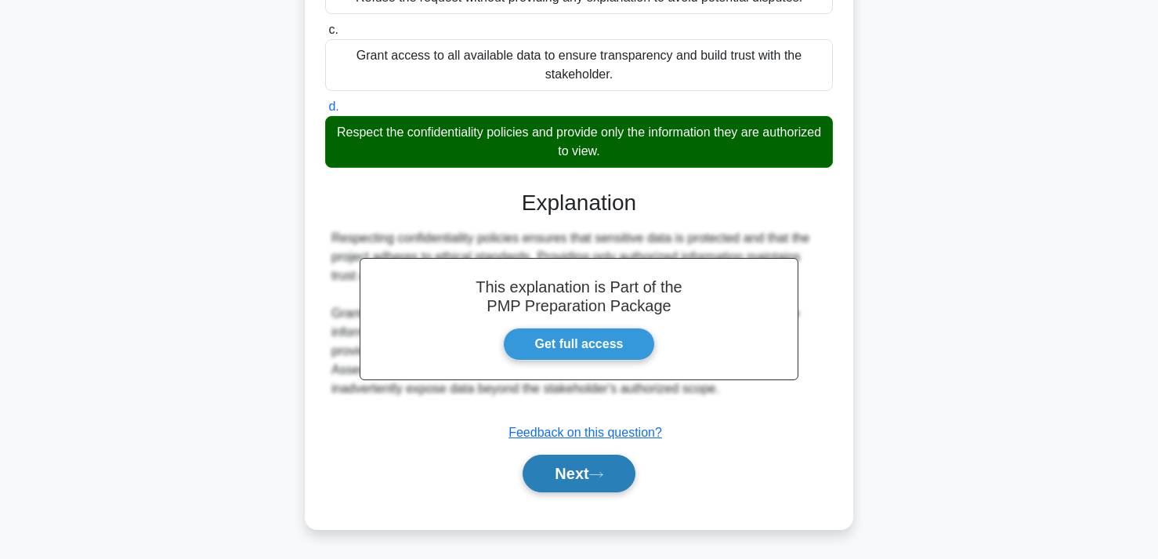
click at [586, 472] on button "Next" at bounding box center [579, 473] width 112 height 38
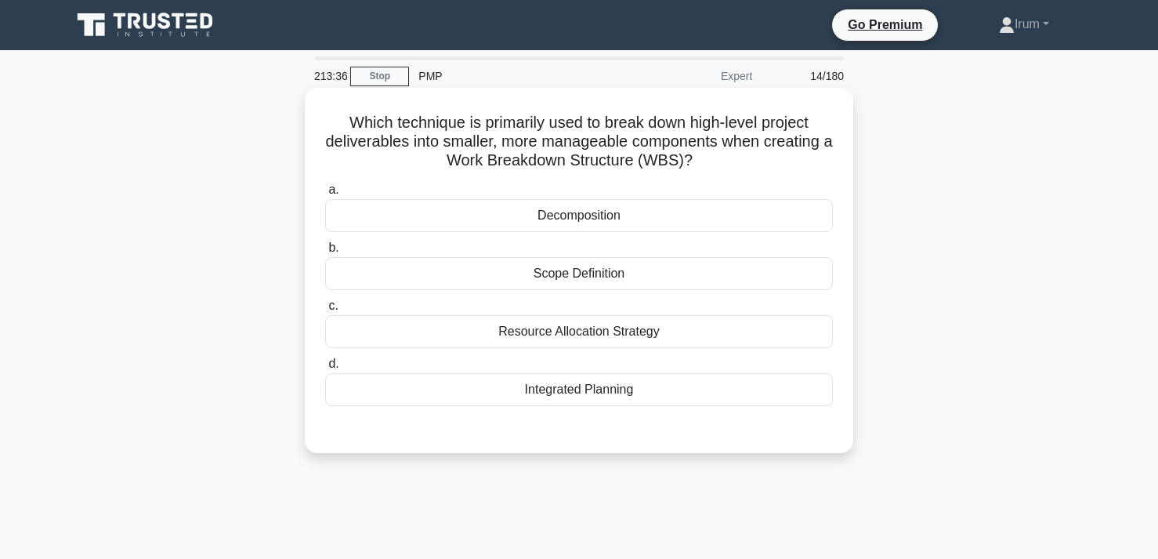
click at [642, 227] on div "Decomposition" at bounding box center [579, 215] width 508 height 33
click at [325, 195] on input "a. Decomposition" at bounding box center [325, 190] width 0 height 10
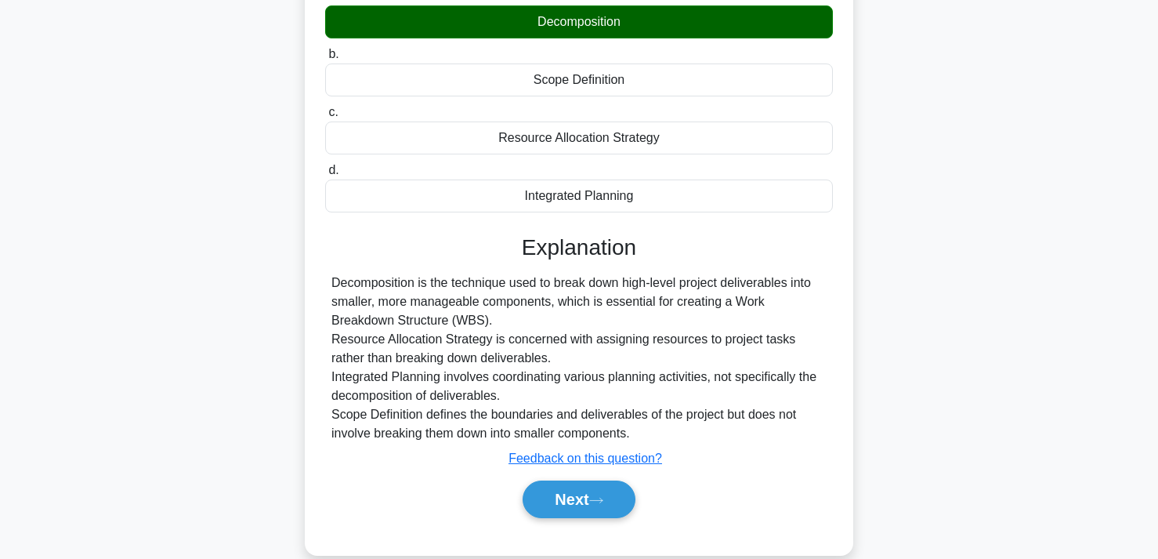
scroll to position [208, 0]
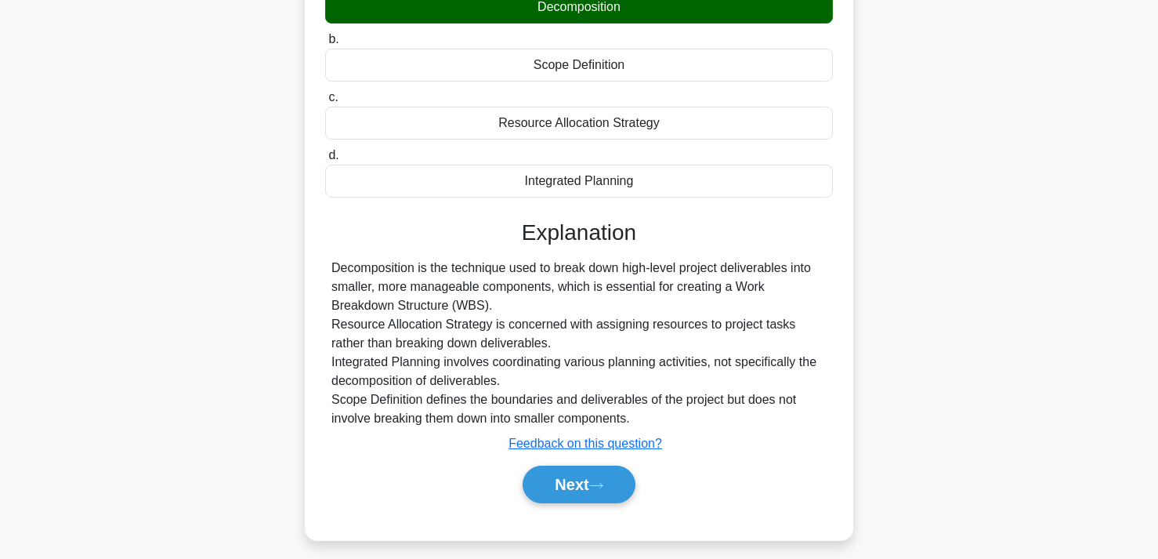
click at [594, 504] on div "Next" at bounding box center [579, 484] width 508 height 50
click at [592, 483] on button "Next" at bounding box center [579, 484] width 112 height 38
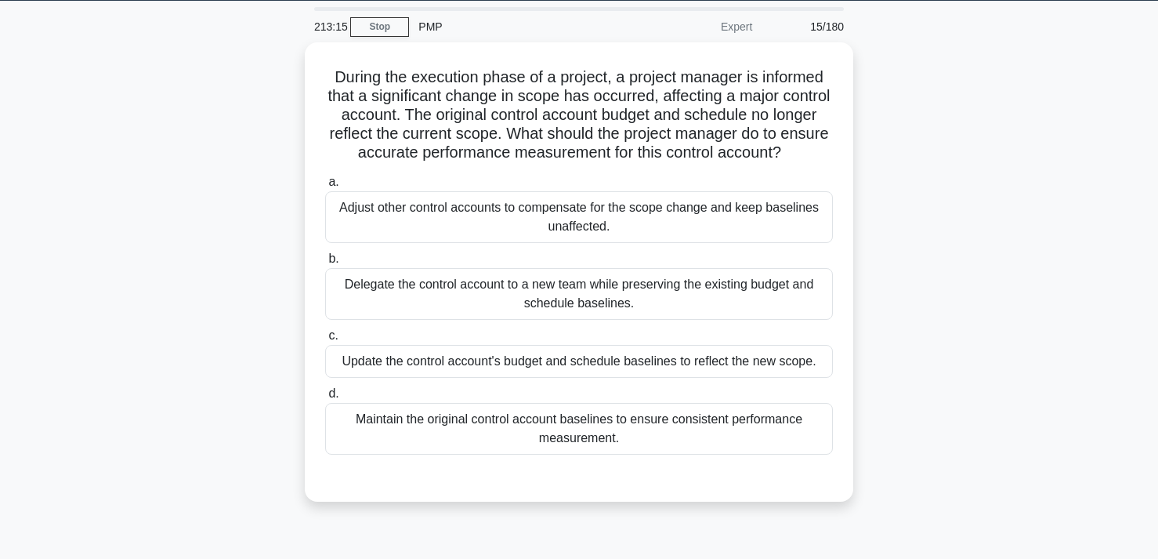
scroll to position [55, 0]
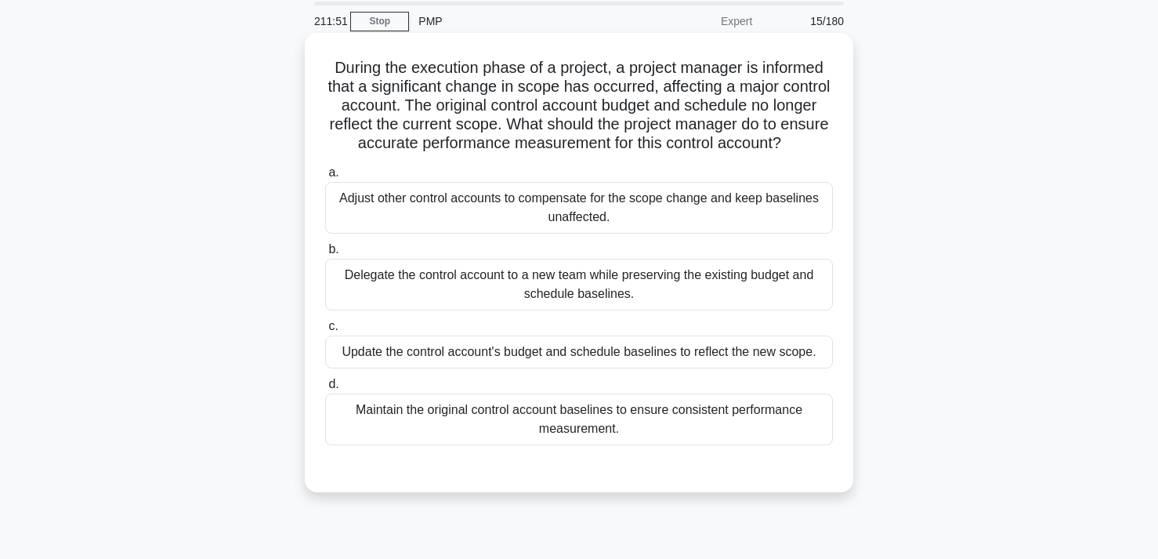
click at [675, 352] on div "Update the control account's budget and schedule baselines to reflect the new s…" at bounding box center [579, 351] width 508 height 33
click at [325, 331] on input "c. Update the control account's budget and schedule baselines to reflect the ne…" at bounding box center [325, 326] width 0 height 10
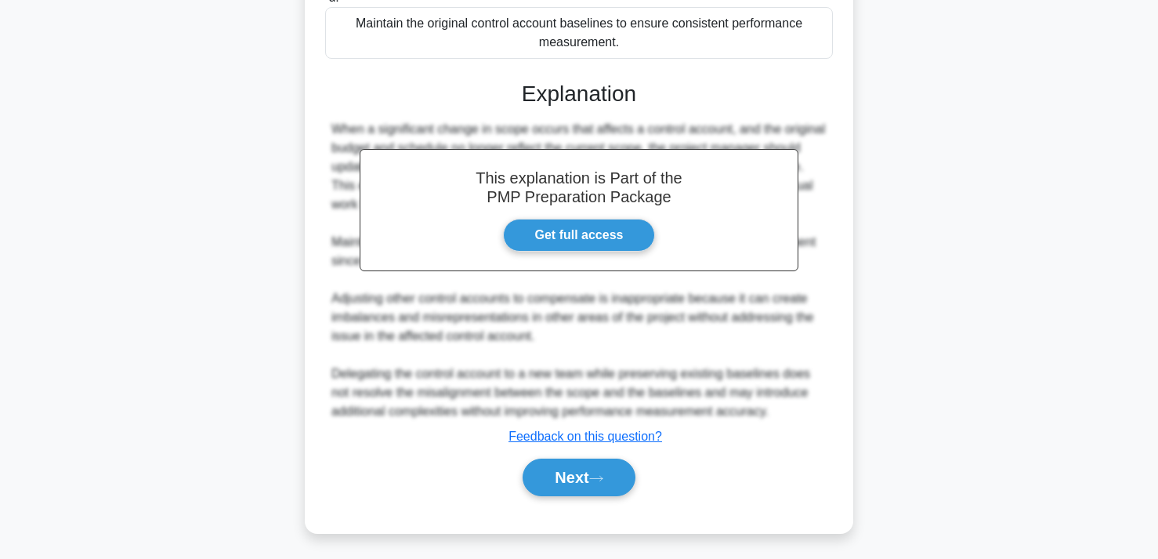
scroll to position [445, 0]
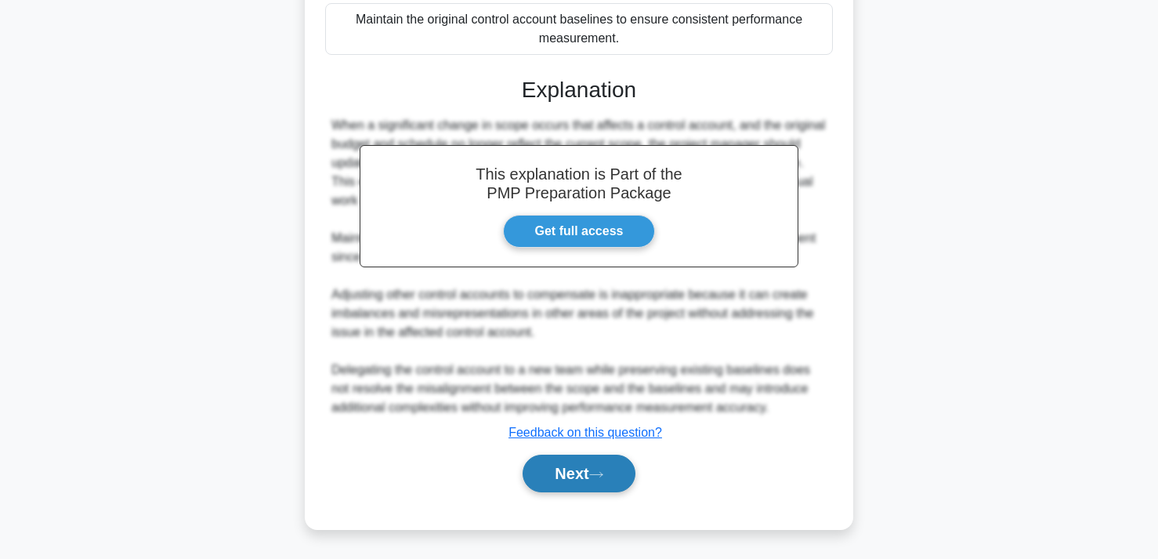
click at [567, 476] on button "Next" at bounding box center [579, 473] width 112 height 38
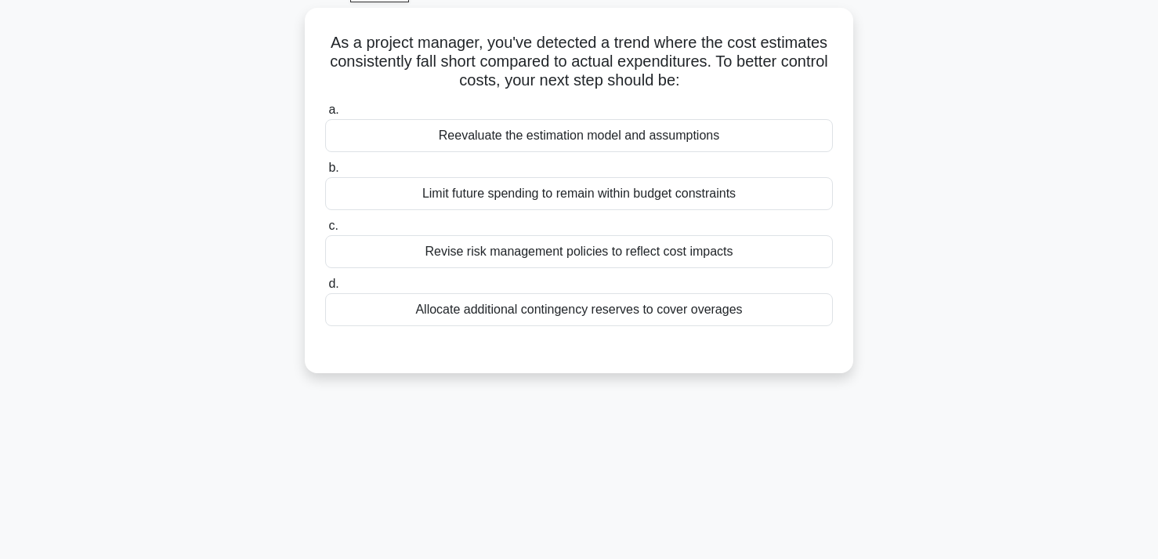
scroll to position [0, 0]
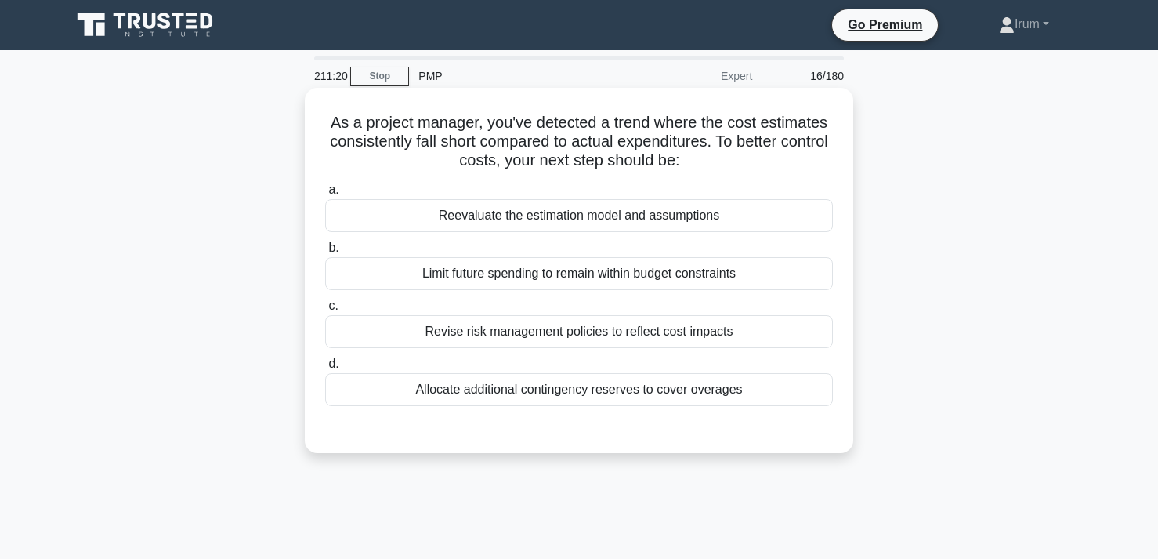
click at [673, 213] on div "Reevaluate the estimation model and assumptions" at bounding box center [579, 215] width 508 height 33
click at [325, 195] on input "a. Reevaluate the estimation model and assumptions" at bounding box center [325, 190] width 0 height 10
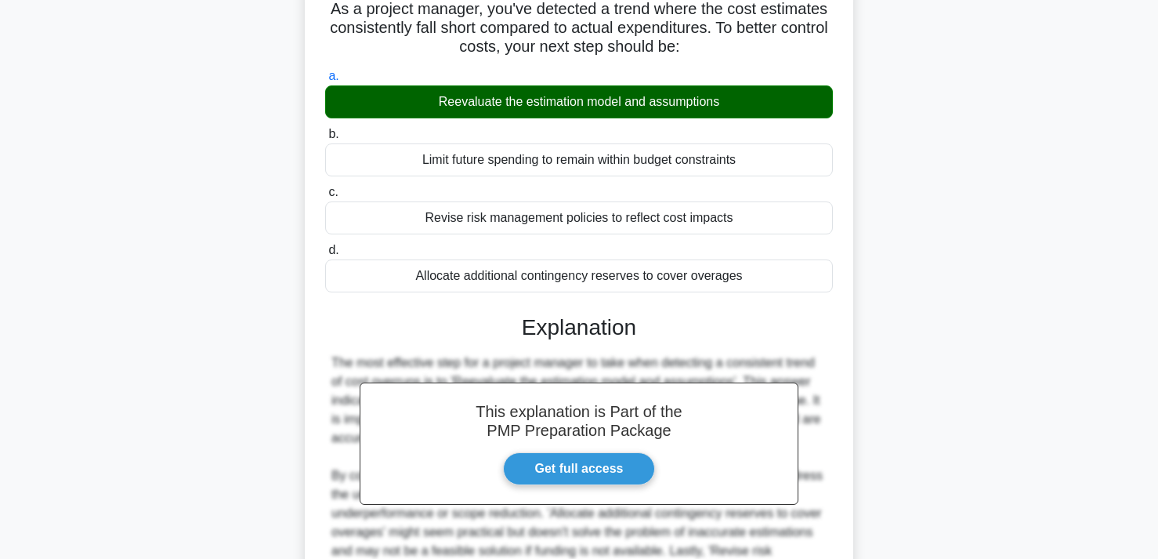
scroll to position [313, 0]
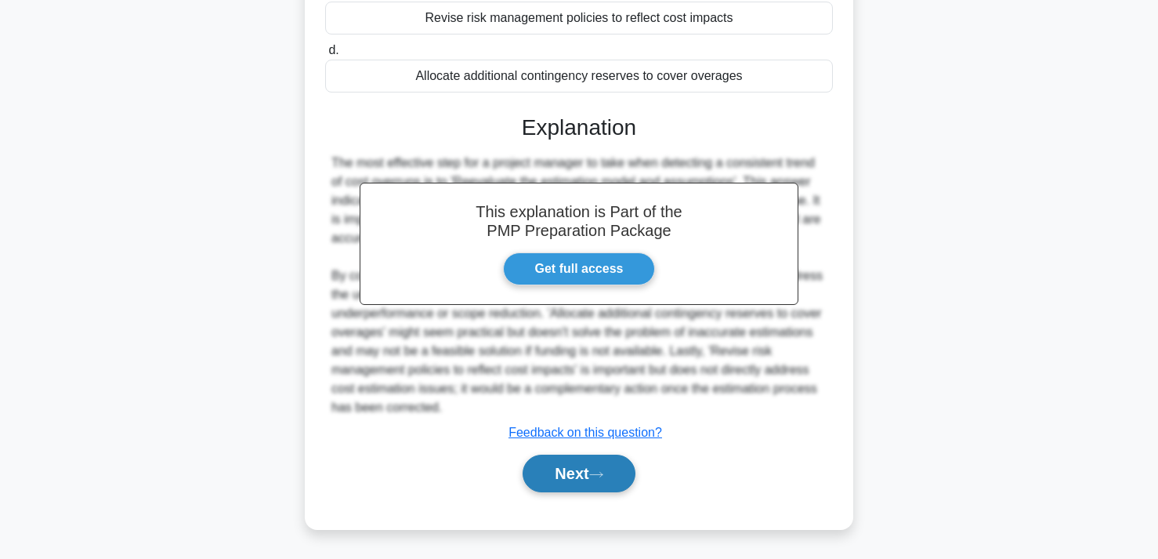
click at [588, 462] on button "Next" at bounding box center [579, 473] width 112 height 38
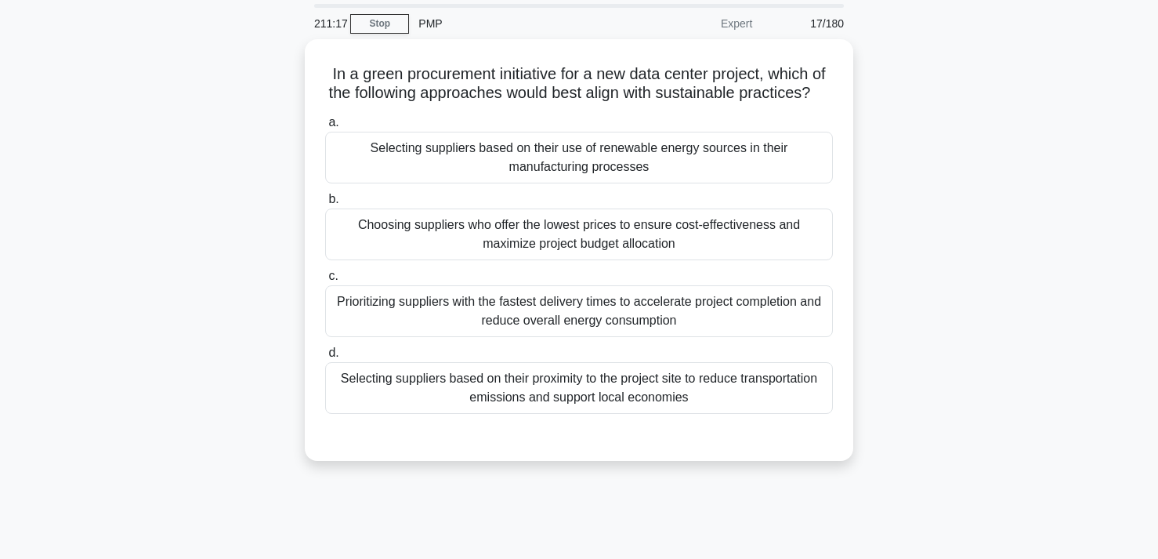
scroll to position [0, 0]
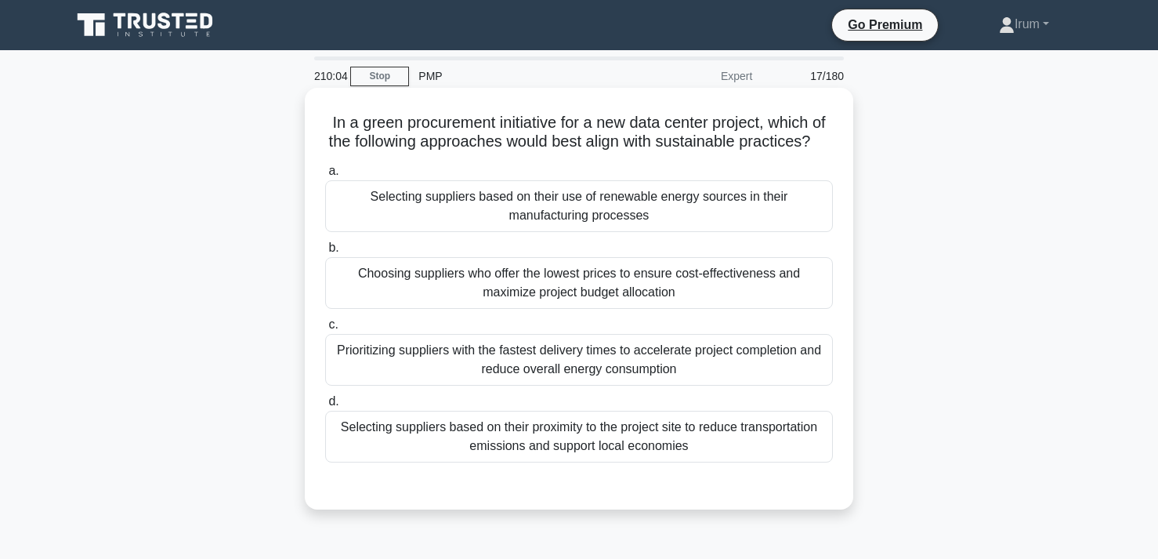
click at [655, 213] on div "Selecting suppliers based on their use of renewable energy sources in their man…" at bounding box center [579, 206] width 508 height 52
click at [325, 176] on input "a. Selecting suppliers based on their use of renewable energy sources in their …" at bounding box center [325, 171] width 0 height 10
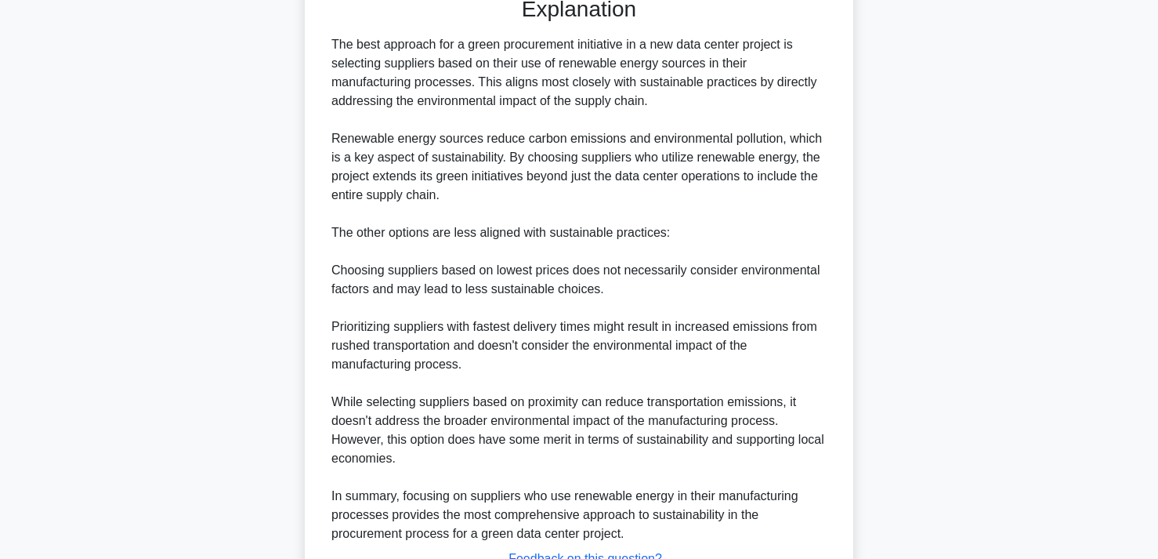
scroll to position [614, 0]
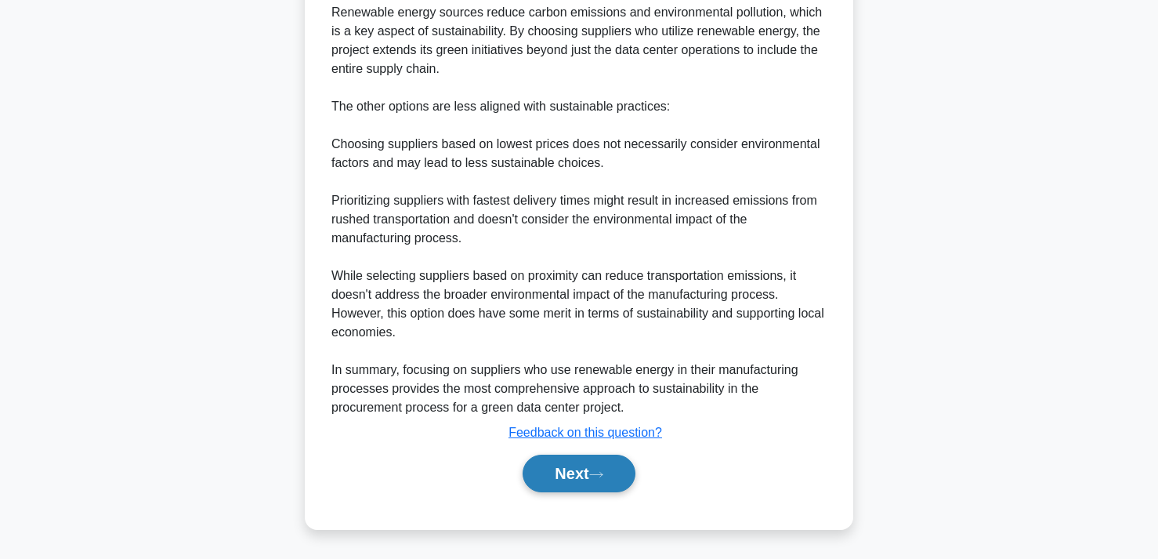
click at [575, 465] on button "Next" at bounding box center [579, 473] width 112 height 38
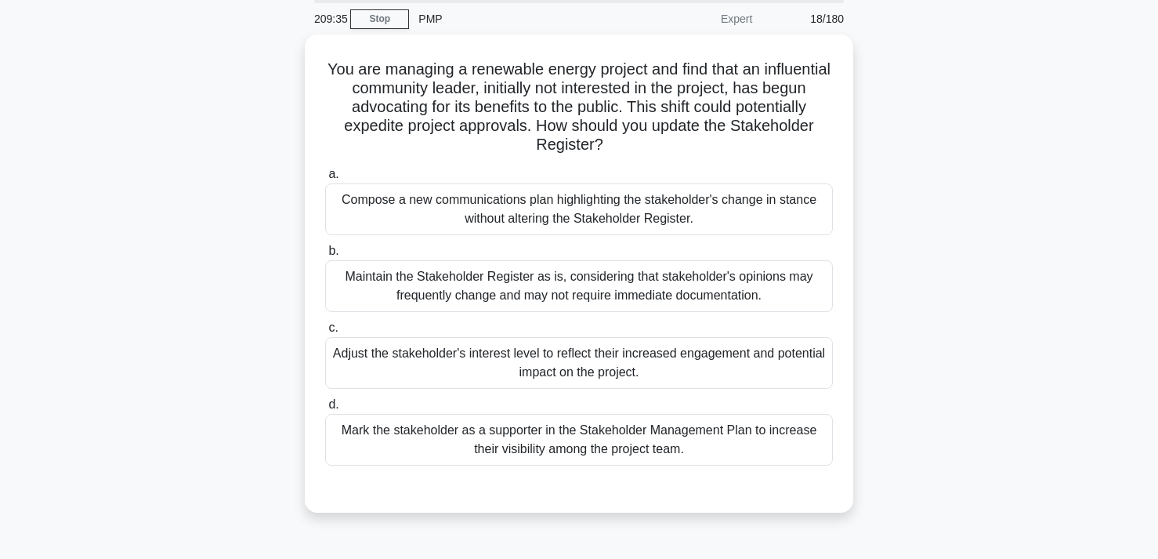
scroll to position [64, 0]
